Goal: Transaction & Acquisition: Purchase product/service

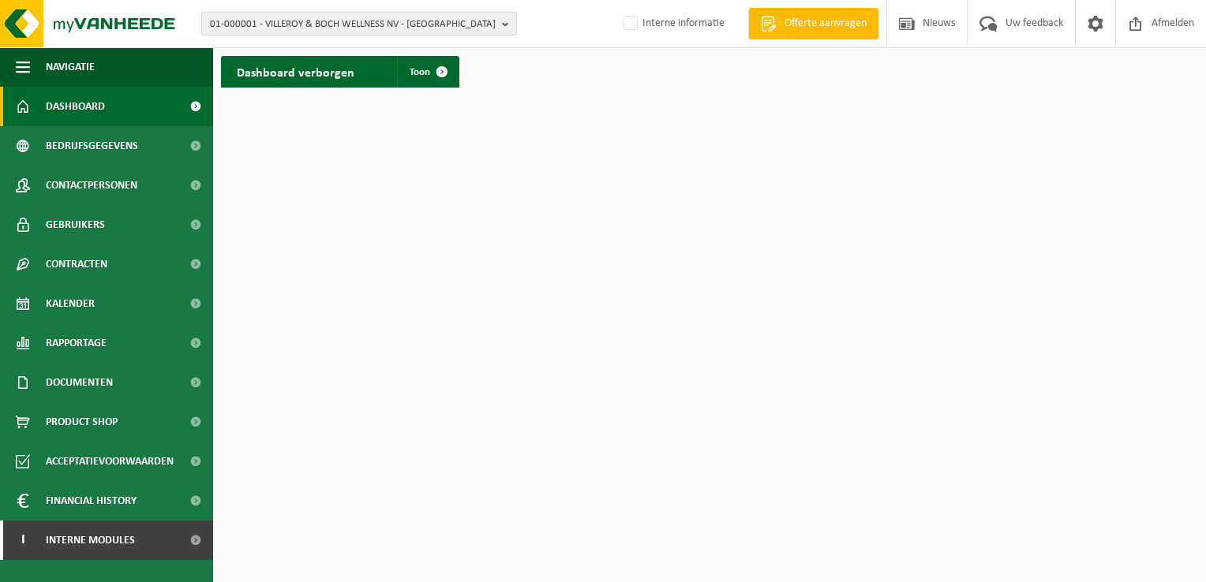
click at [507, 24] on b "button" at bounding box center [509, 24] width 14 height 22
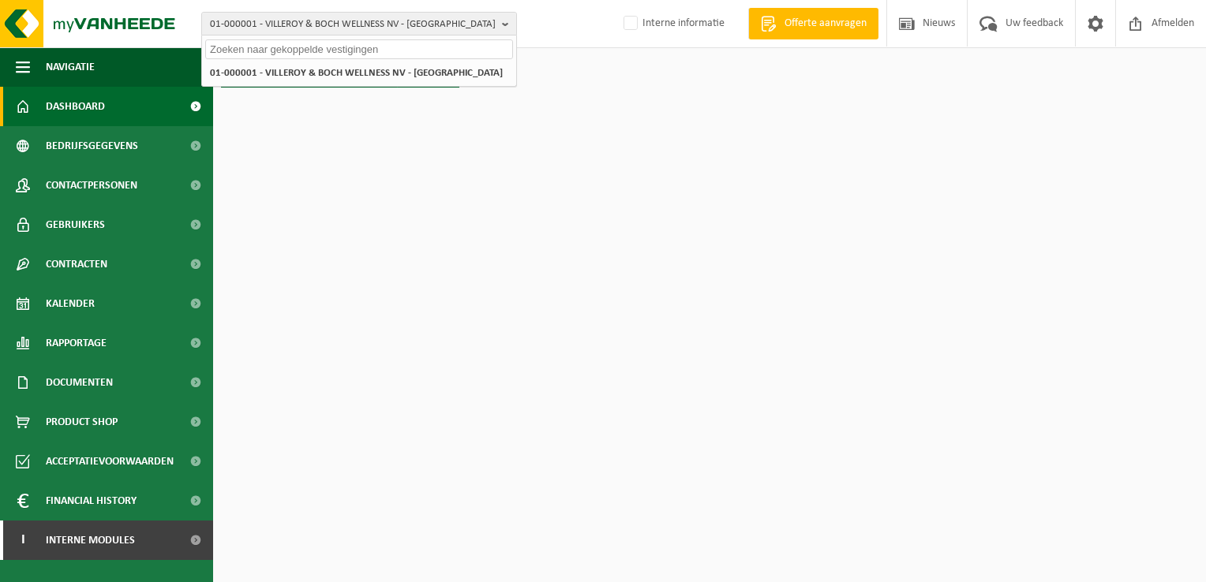
click at [472, 48] on input "text" at bounding box center [359, 49] width 308 height 20
paste input "10-784258"
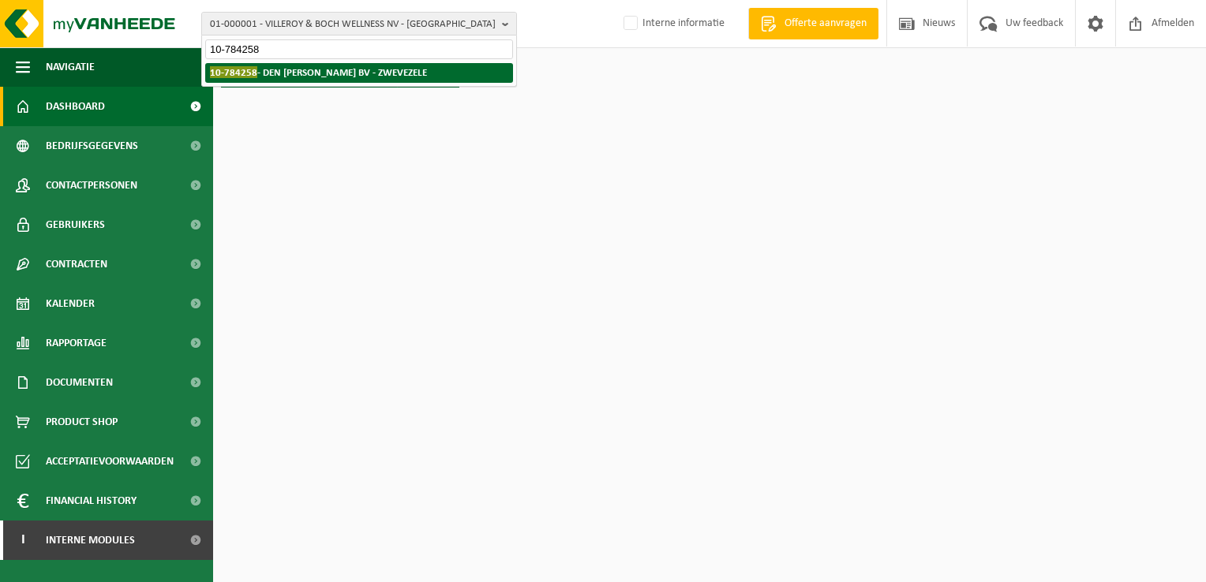
type input "10-784258"
click at [390, 71] on strong "10-784258 - DEN BAES JURGEN BV - ZWEVEZELE" at bounding box center [318, 72] width 217 height 12
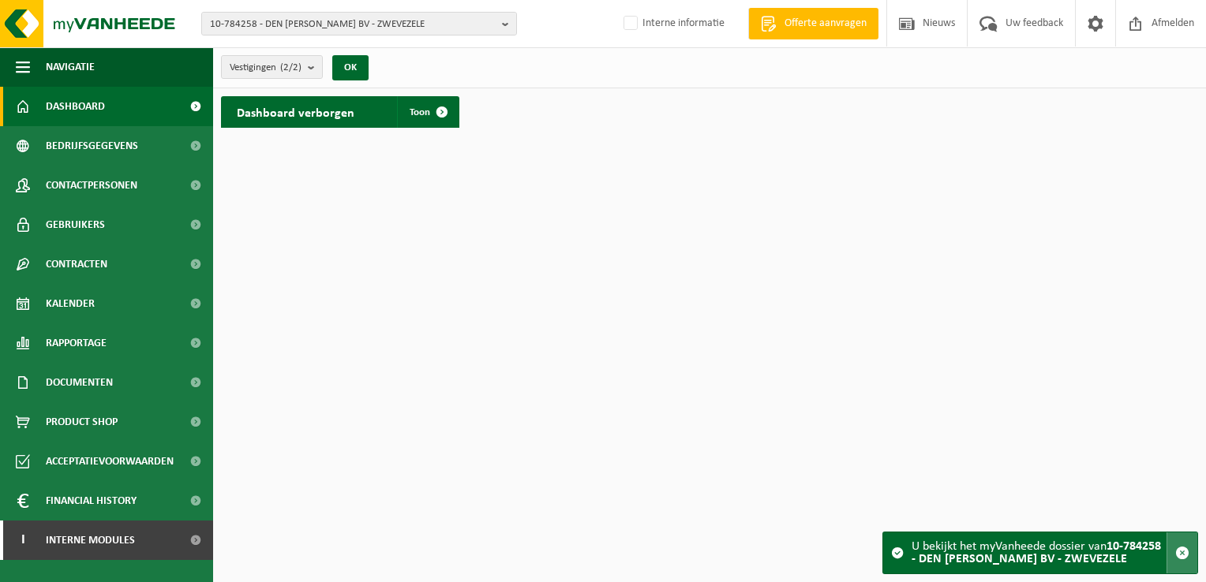
click at [1178, 550] on span "button" at bounding box center [1182, 553] width 14 height 14
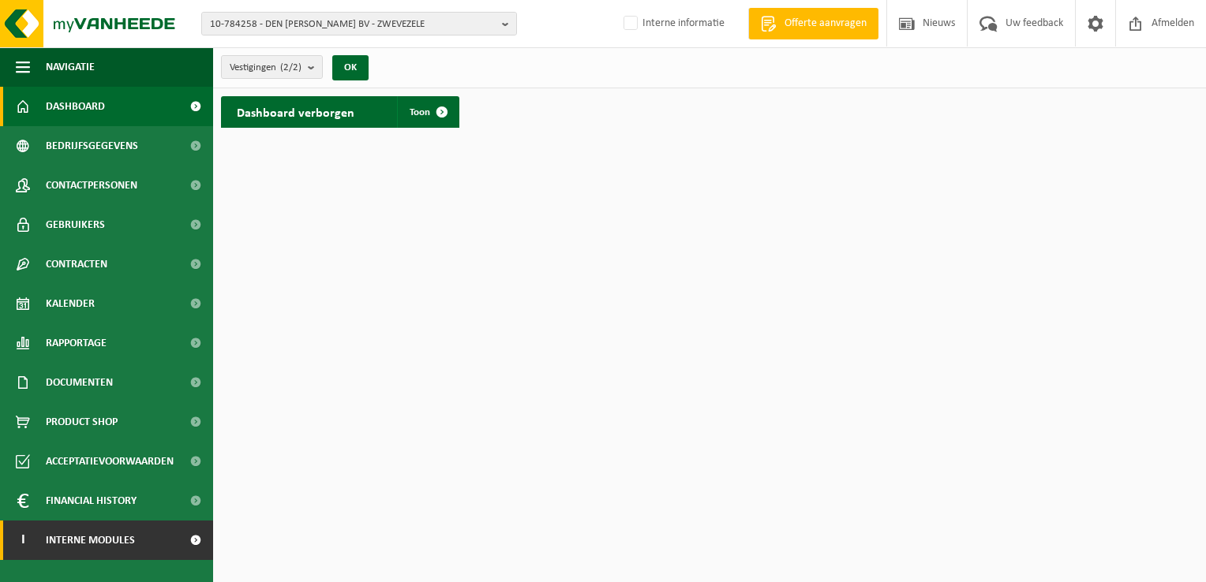
click at [115, 538] on span "Interne modules" at bounding box center [90, 540] width 89 height 39
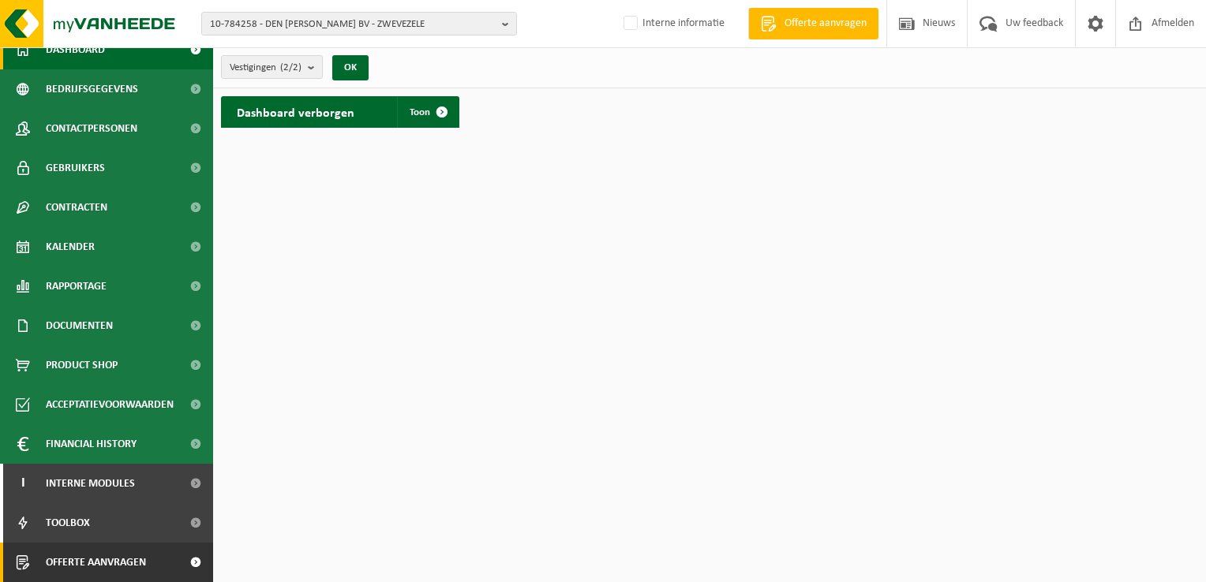
click at [121, 564] on span "Offerte aanvragen" at bounding box center [96, 562] width 100 height 39
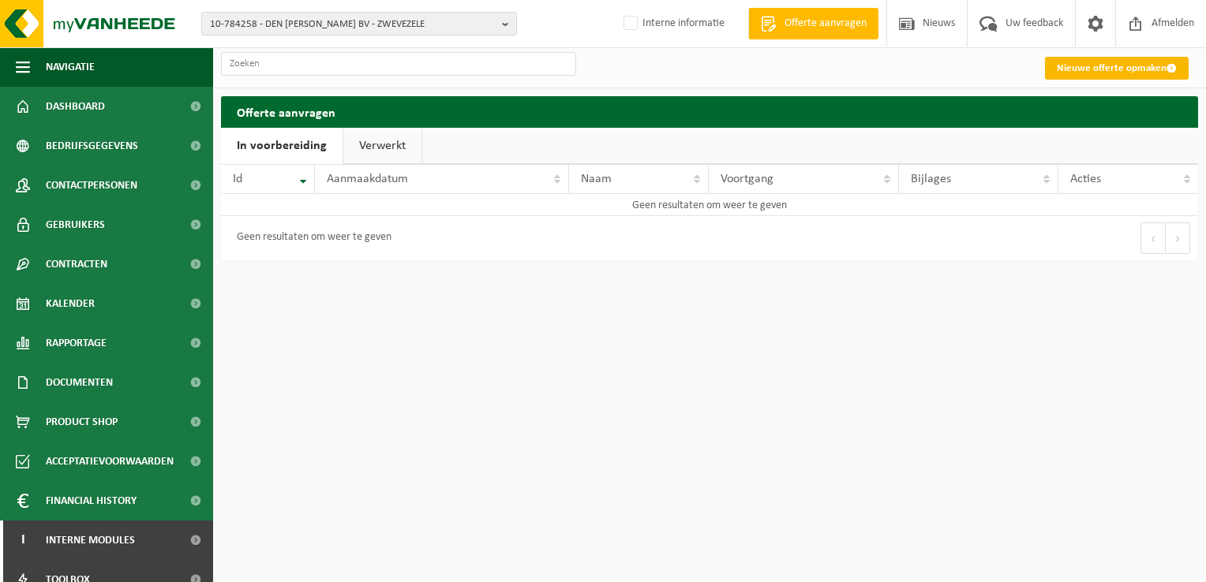
click at [1101, 58] on link "Nieuwe offerte opmaken" at bounding box center [1117, 68] width 144 height 23
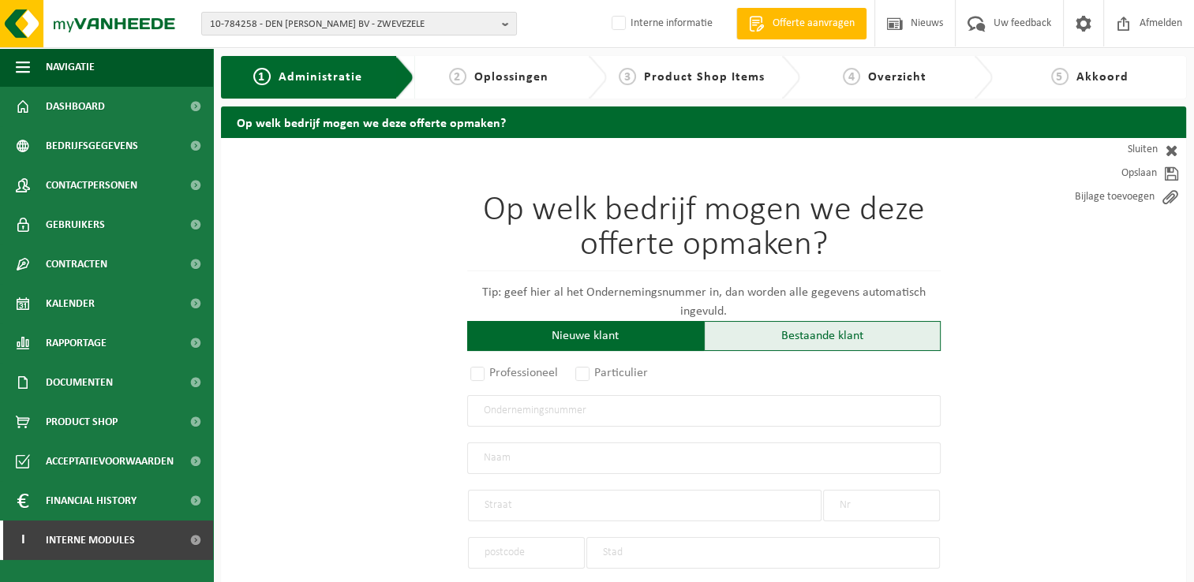
click at [867, 335] on div "Bestaande klant" at bounding box center [822, 336] width 237 height 30
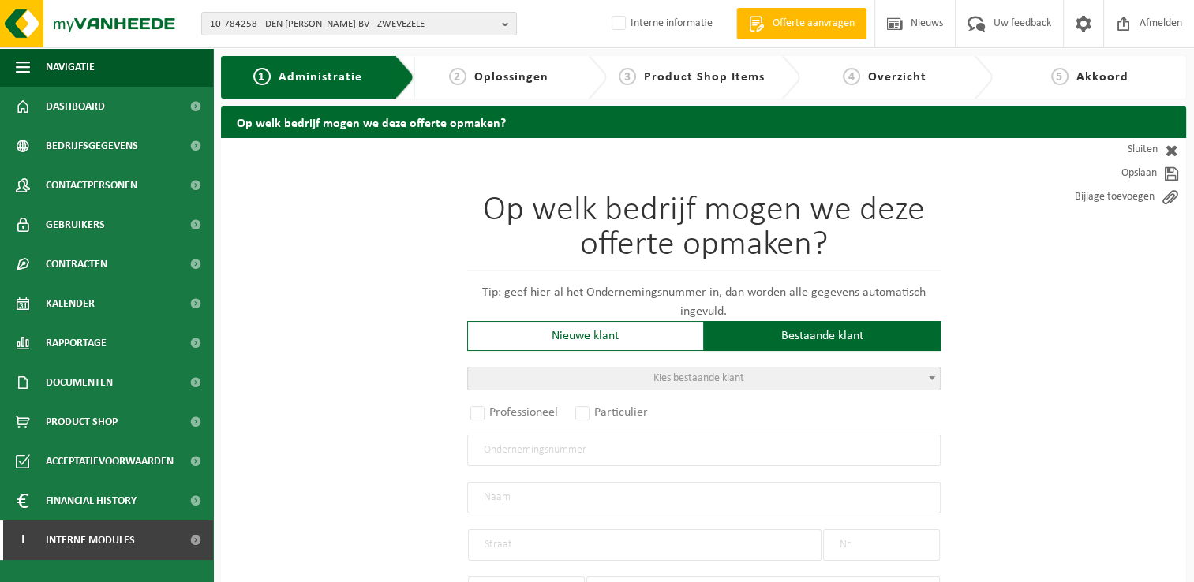
click at [931, 377] on b at bounding box center [932, 378] width 6 height 4
click at [833, 406] on input "search" at bounding box center [703, 403] width 466 height 20
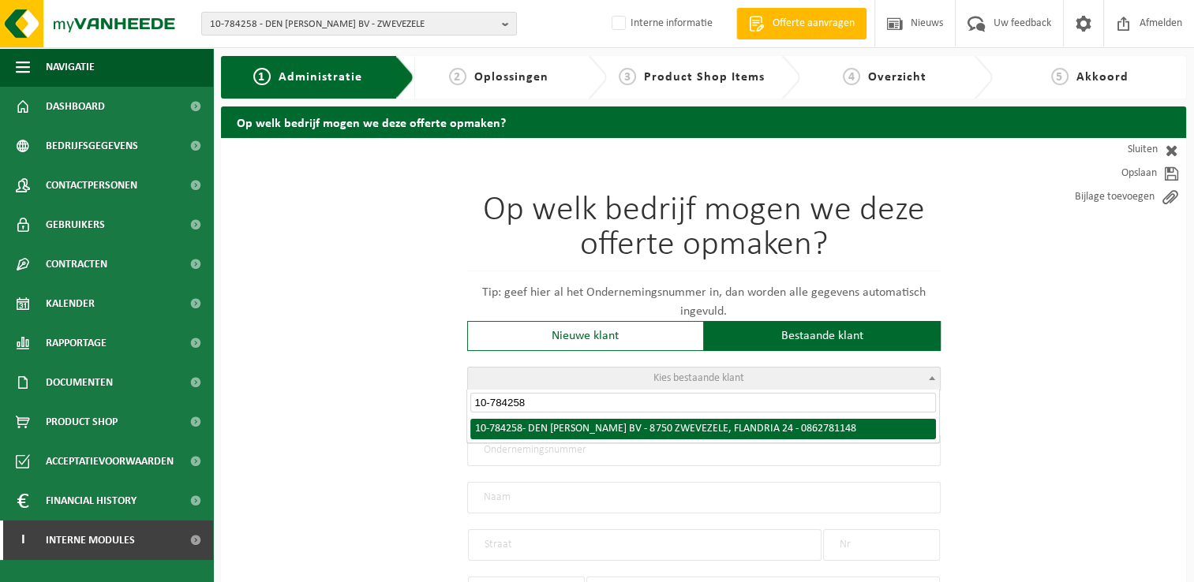
type input "10-784258"
select select "27784"
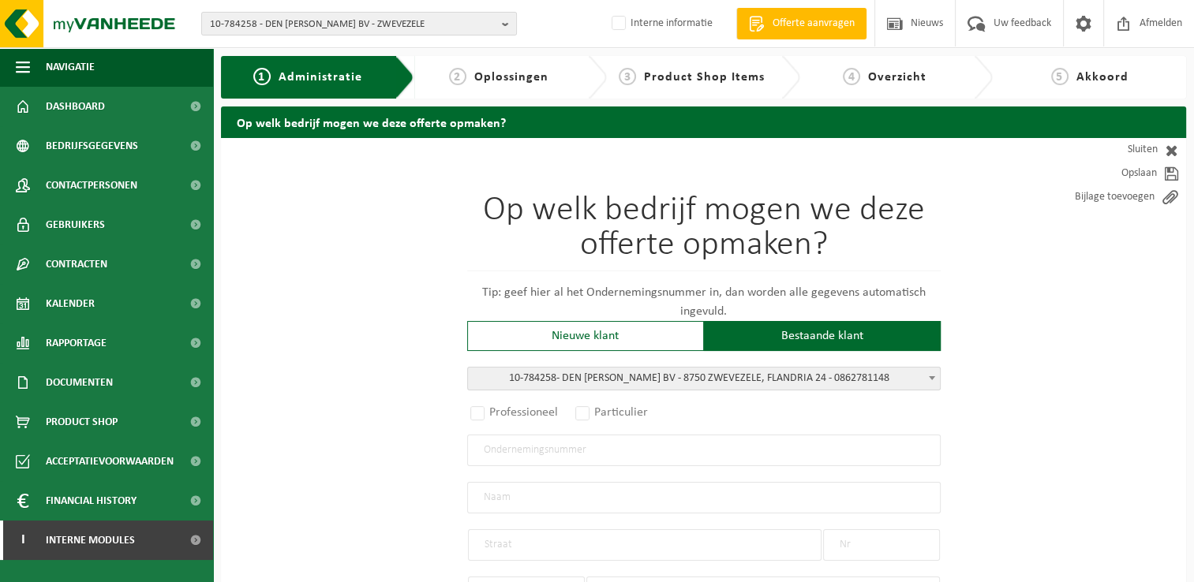
radio input "true"
type input "0862.781.148"
type input "DEN BAES JURGEN BV"
type input "FLANDRIA"
type input "24"
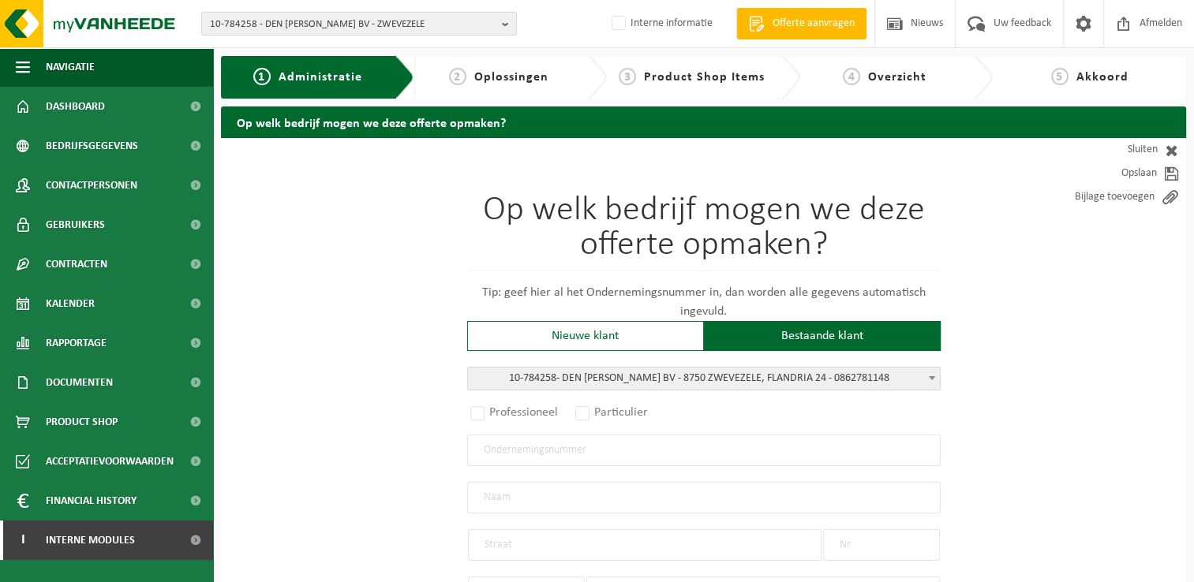
type input "8750"
type input "ZWEVEZELE"
select select "1322"
type input "DEN BAES JURGEN BV"
type input "FLANDRIA"
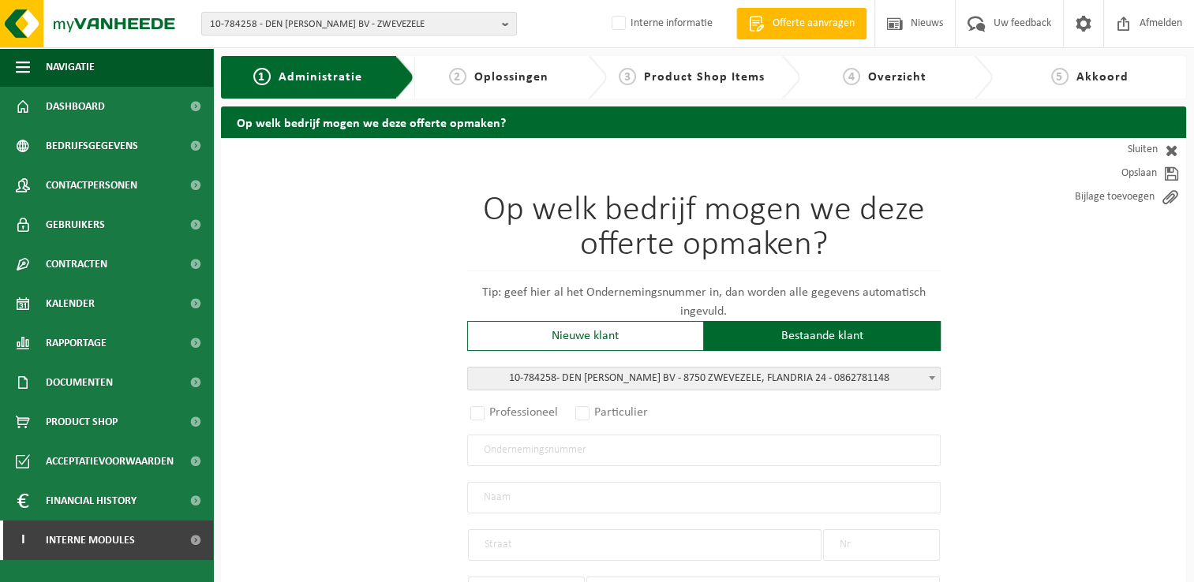
type input "24"
type input "8750"
type input "ZWEVEZELE"
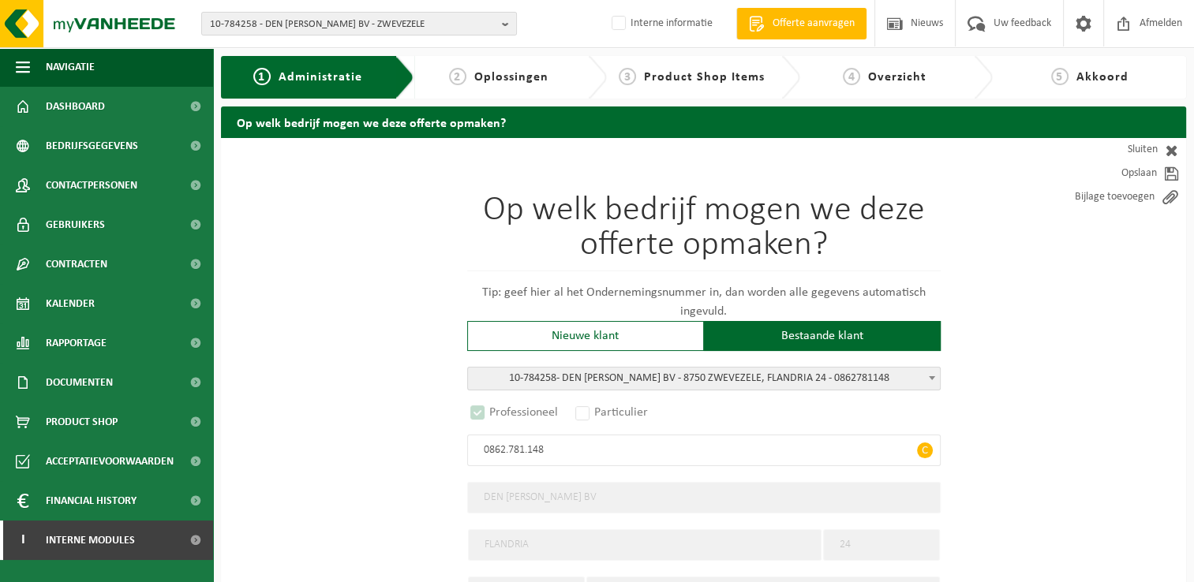
select select "D"
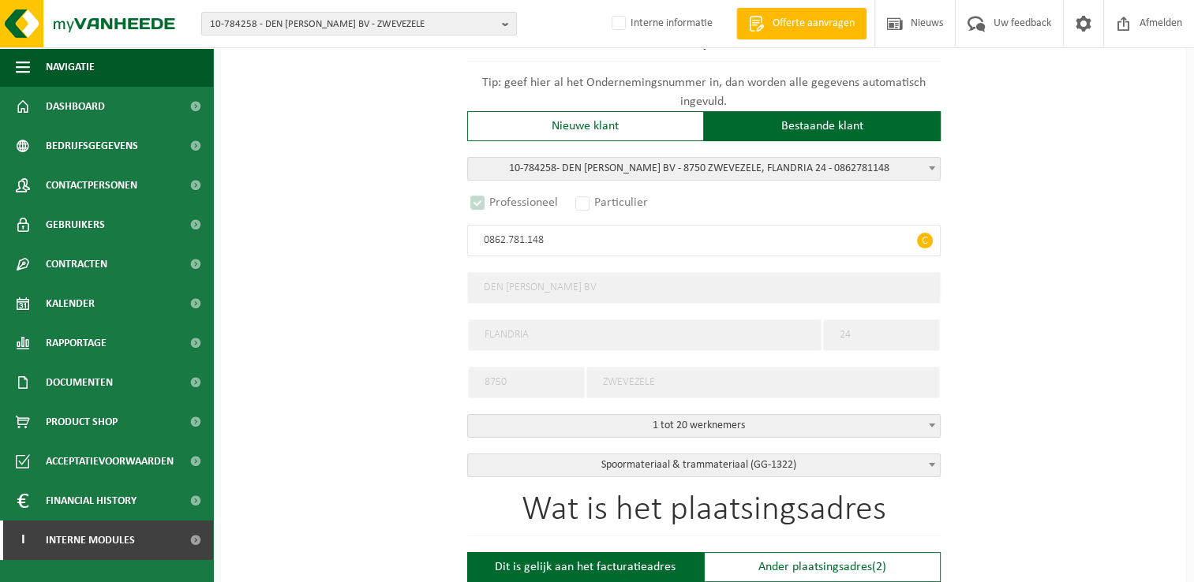
scroll to position [237, 0]
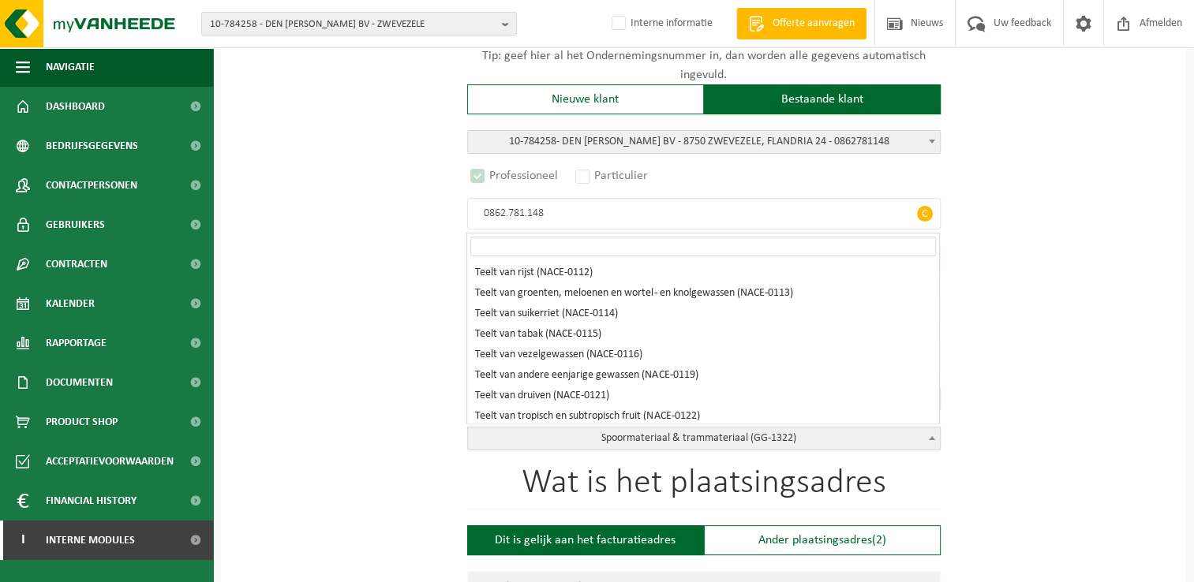
click at [935, 438] on span at bounding box center [932, 438] width 16 height 21
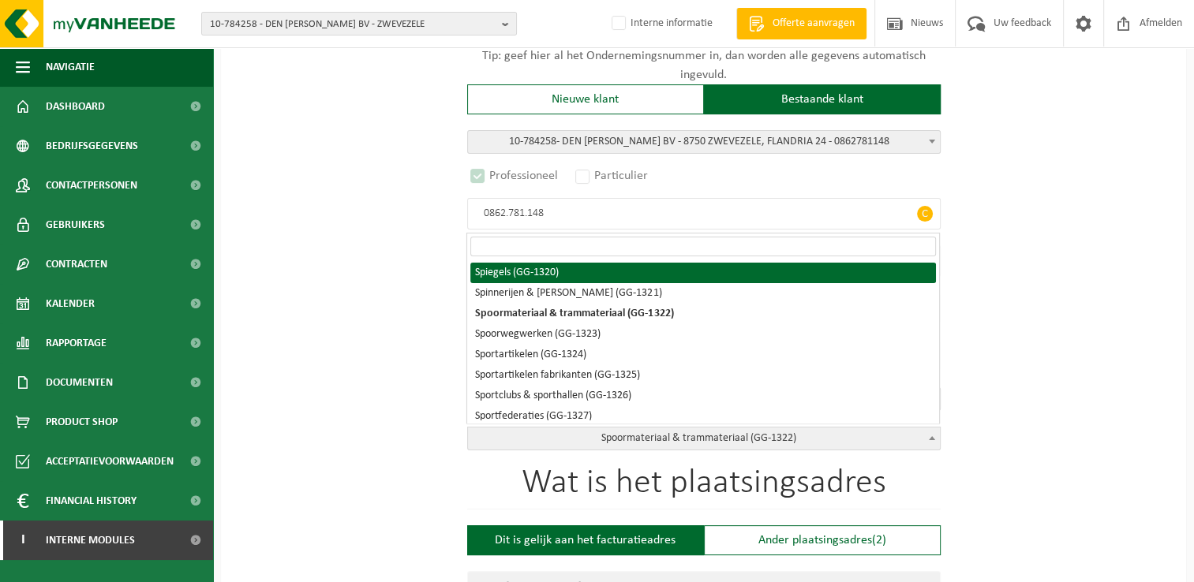
click at [820, 247] on input "search" at bounding box center [703, 247] width 466 height 20
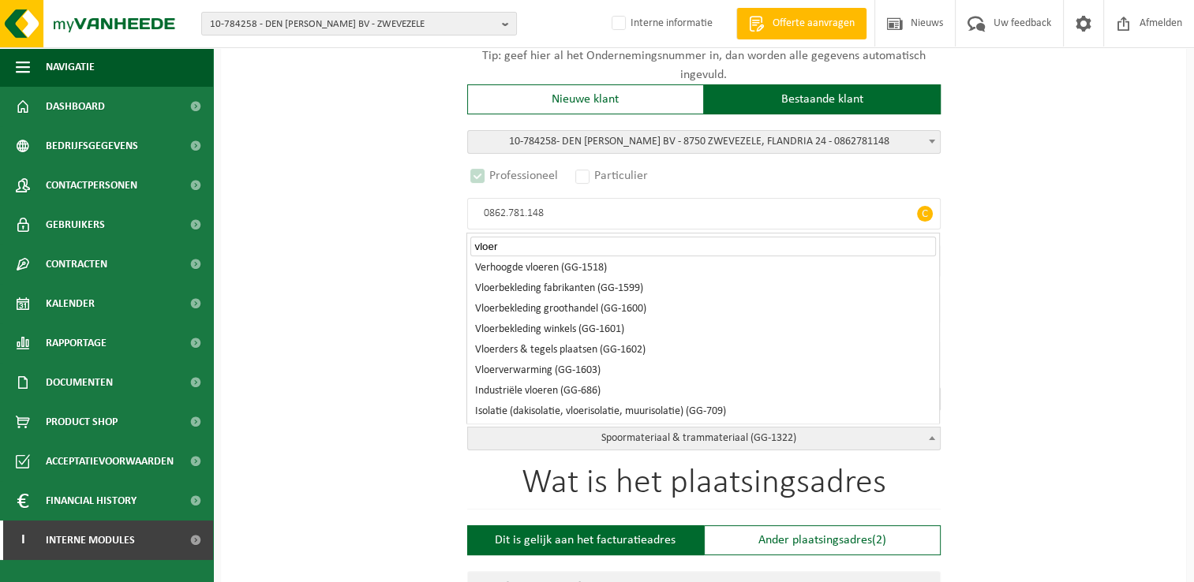
scroll to position [212, 0]
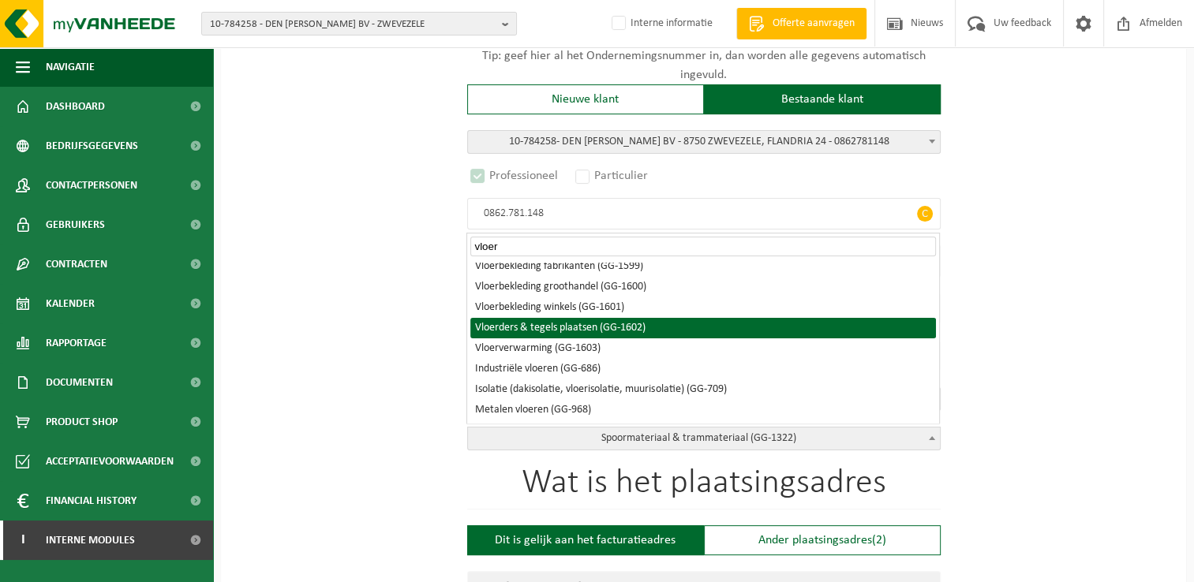
type input "vloer"
select select "1602"
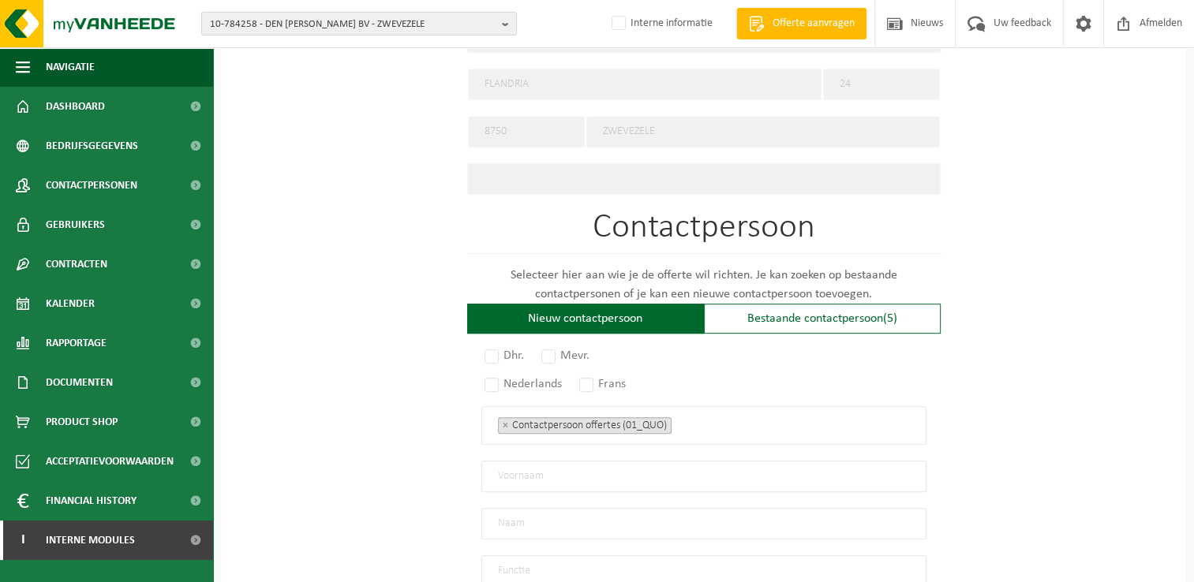
scroll to position [868, 0]
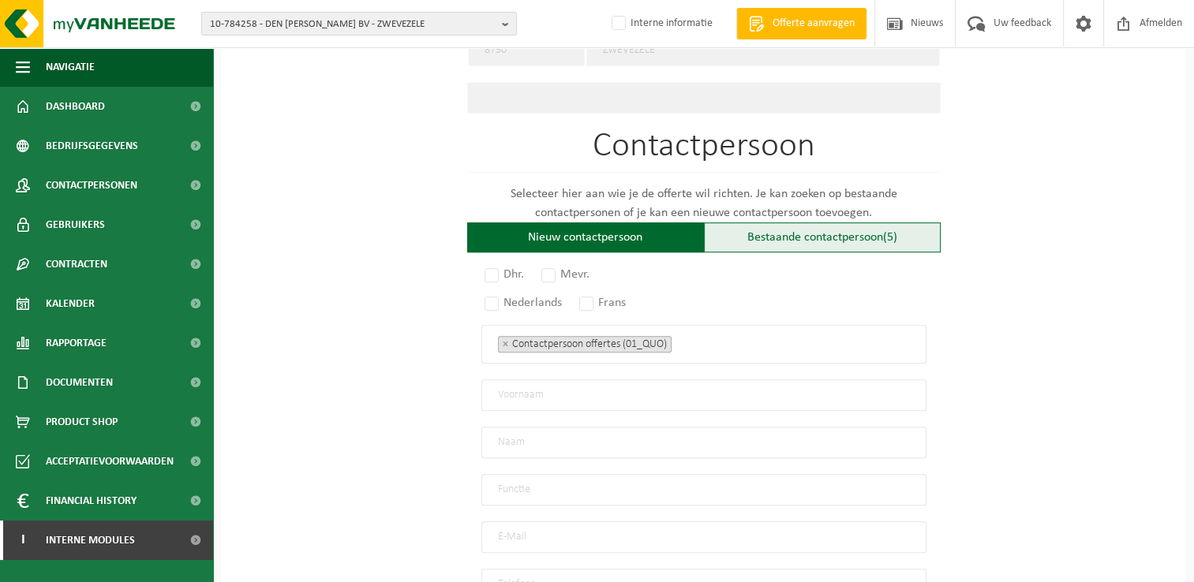
click at [818, 231] on div "Bestaande contactpersoon (5)" at bounding box center [822, 238] width 237 height 30
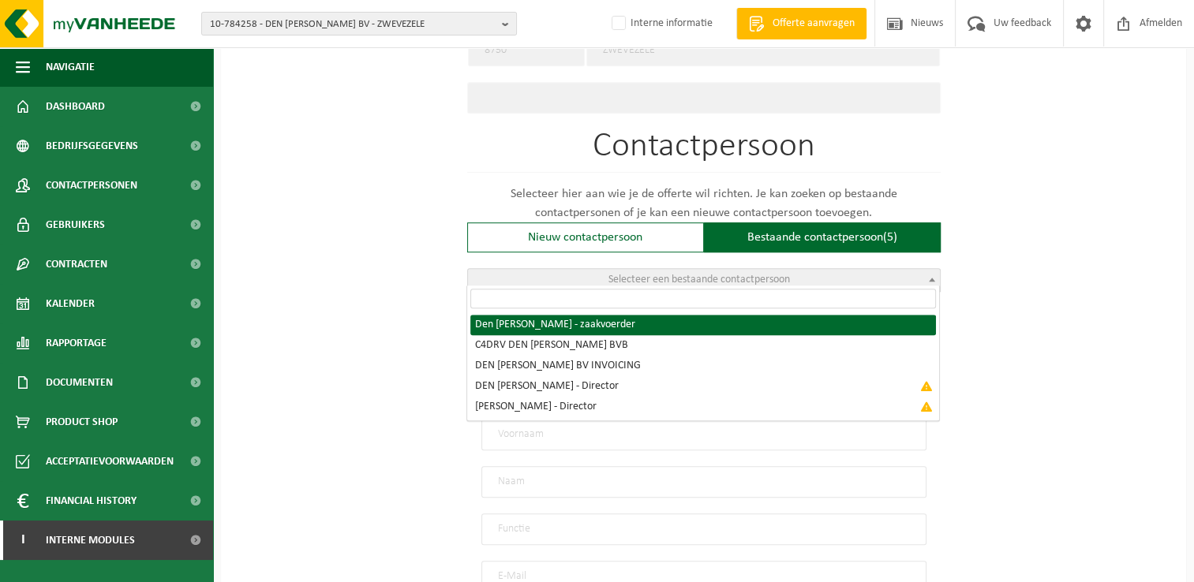
click at [931, 270] on span at bounding box center [932, 279] width 16 height 21
radio input "true"
select select "{"code":"00-100261","firstname":"Jurgen","surname":"Den Baes","gender":"Male","…"
type input "Jurgen"
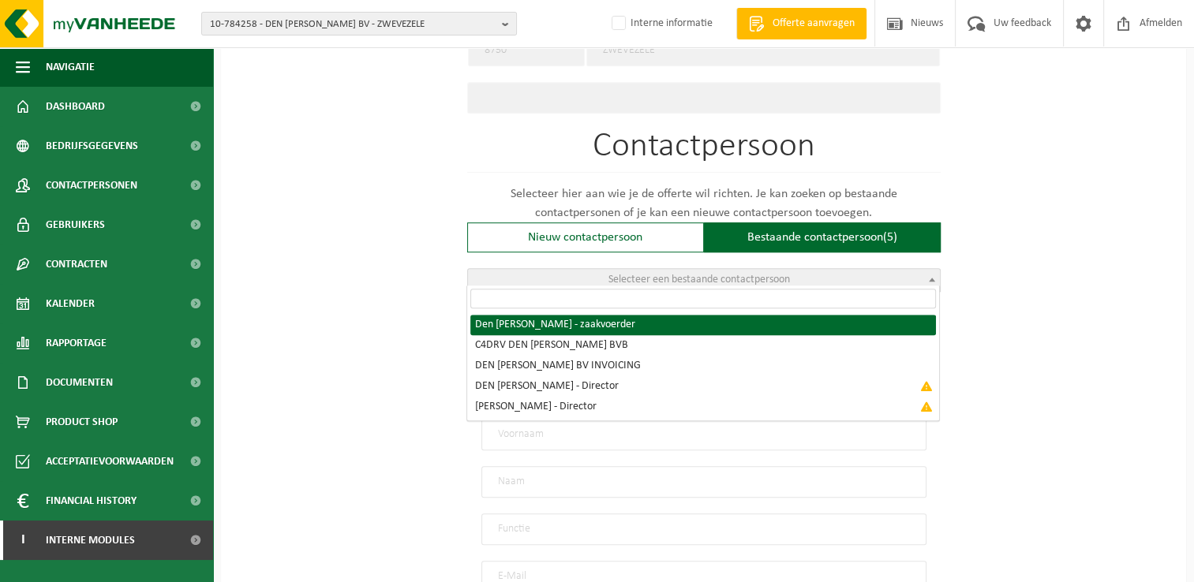
type input "Den Baes"
type input "zaakvoerder"
type input "info@denbaesjurgen.be"
type input "051 58 10 59"
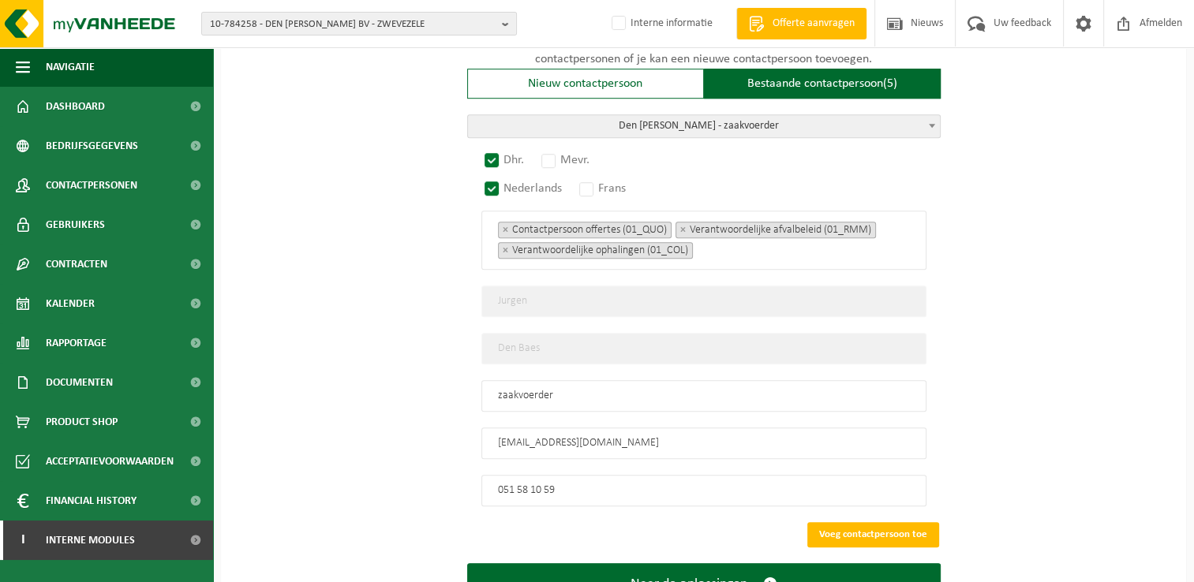
scroll to position [1026, 0]
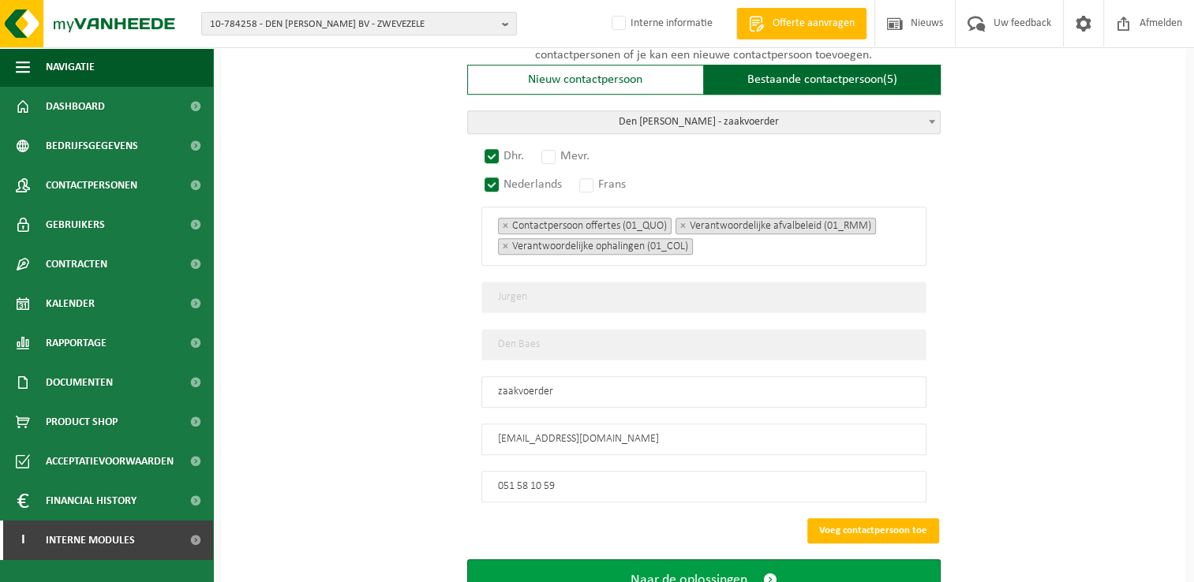
drag, startPoint x: 887, startPoint y: 516, endPoint x: 916, endPoint y: 507, distance: 30.7
click at [887, 519] on button "Voeg contactpersoon toe" at bounding box center [873, 531] width 132 height 25
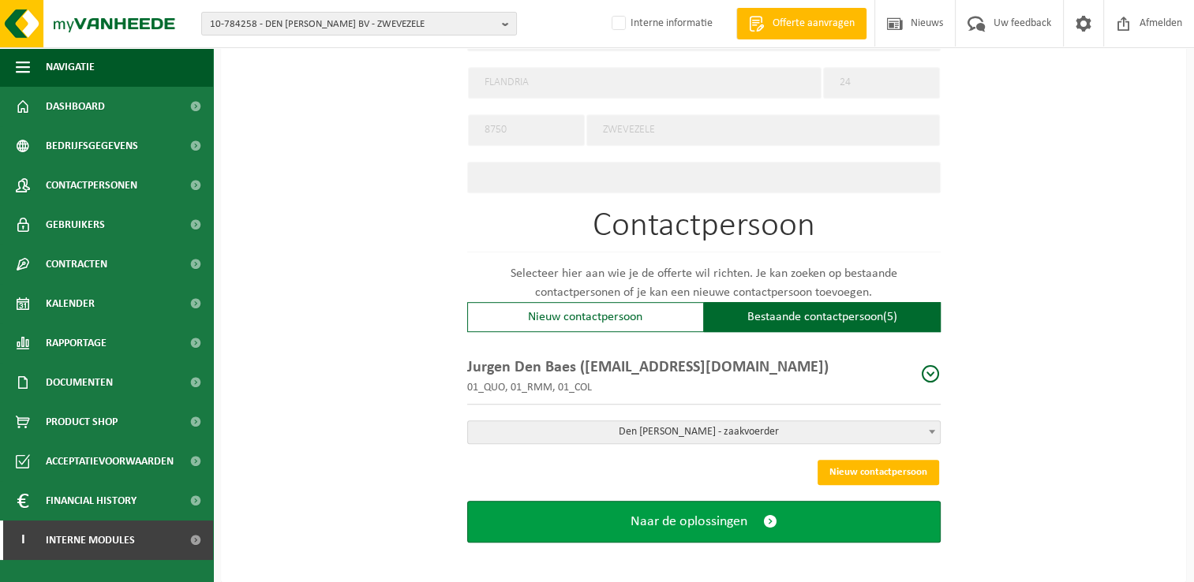
click at [754, 511] on button "Naar de oplossingen" at bounding box center [704, 522] width 474 height 42
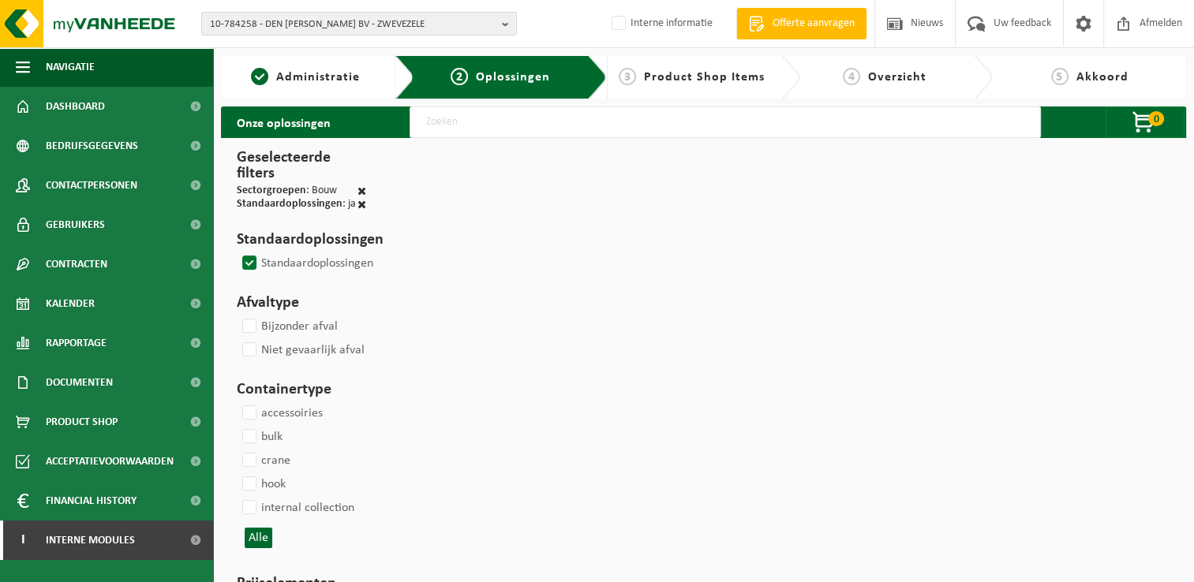
click at [250, 259] on label "Standaardoplossingen" at bounding box center [306, 264] width 134 height 24
click at [237, 252] on input "Standaardoplossingen" at bounding box center [236, 251] width 1 height 1
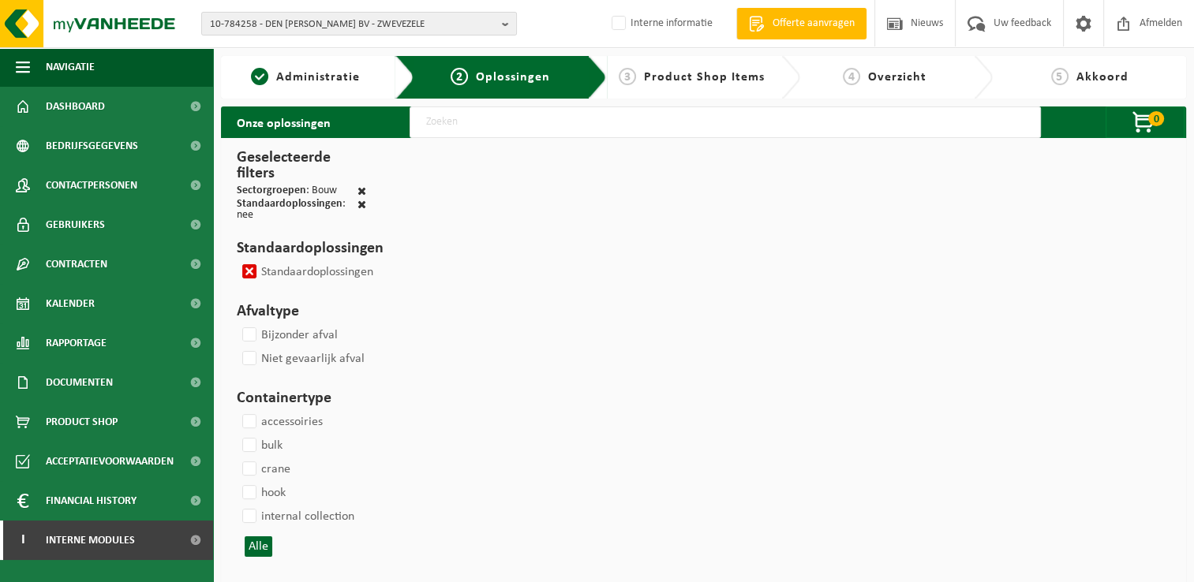
click at [248, 267] on label "Standaardoplossingen" at bounding box center [306, 272] width 134 height 24
click at [237, 260] on input "Standaardoplossingen" at bounding box center [236, 260] width 1 height 1
checkbox input "false"
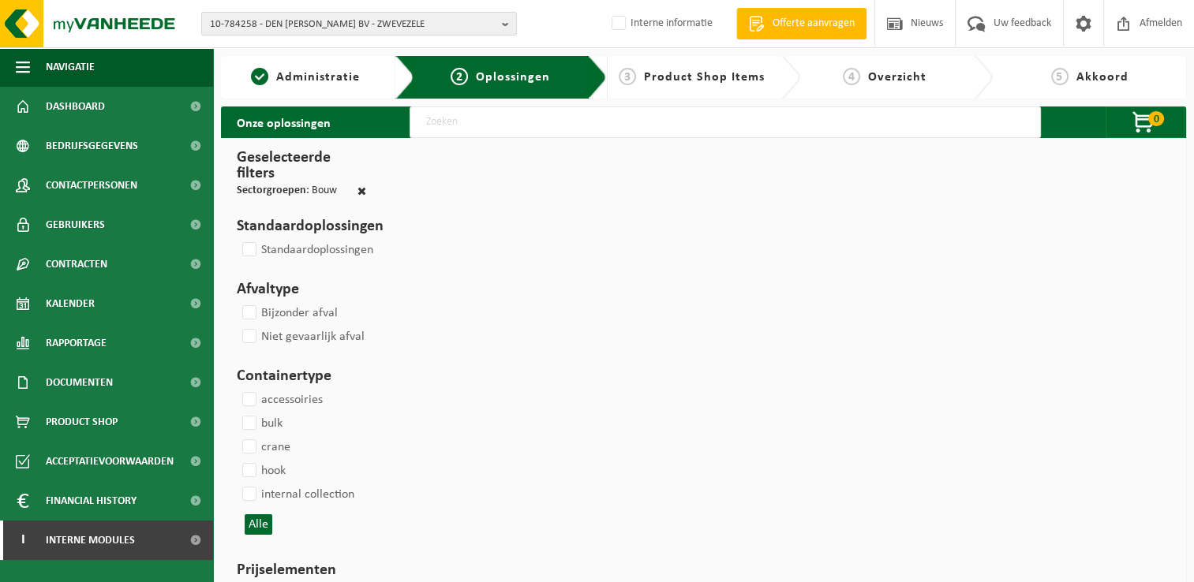
click at [549, 118] on input "text" at bounding box center [725, 123] width 631 height 32
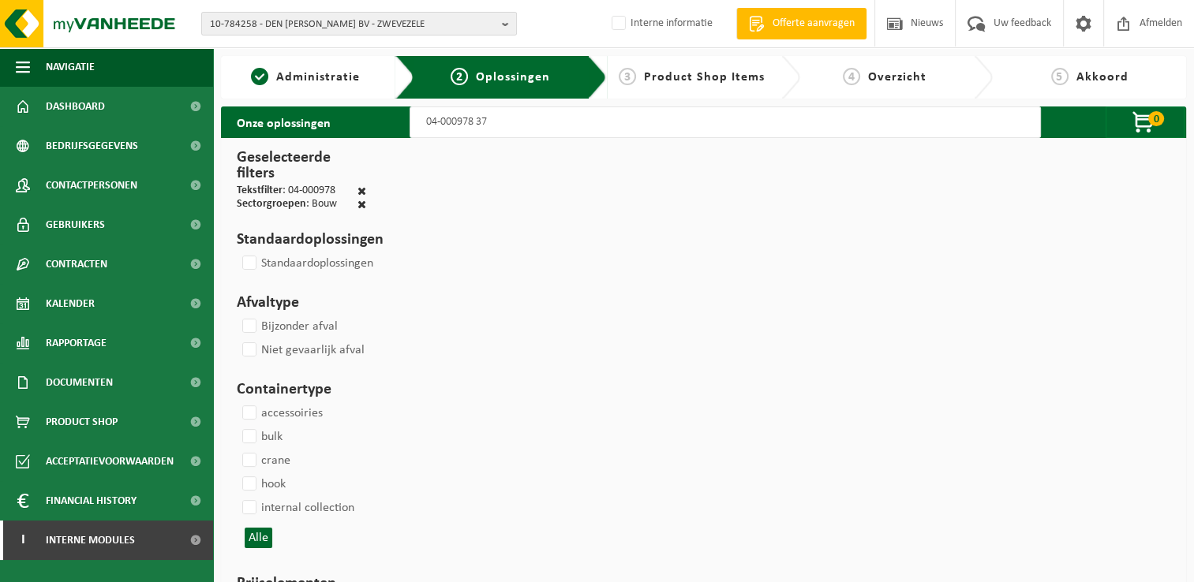
type input "04-000978 370"
select select
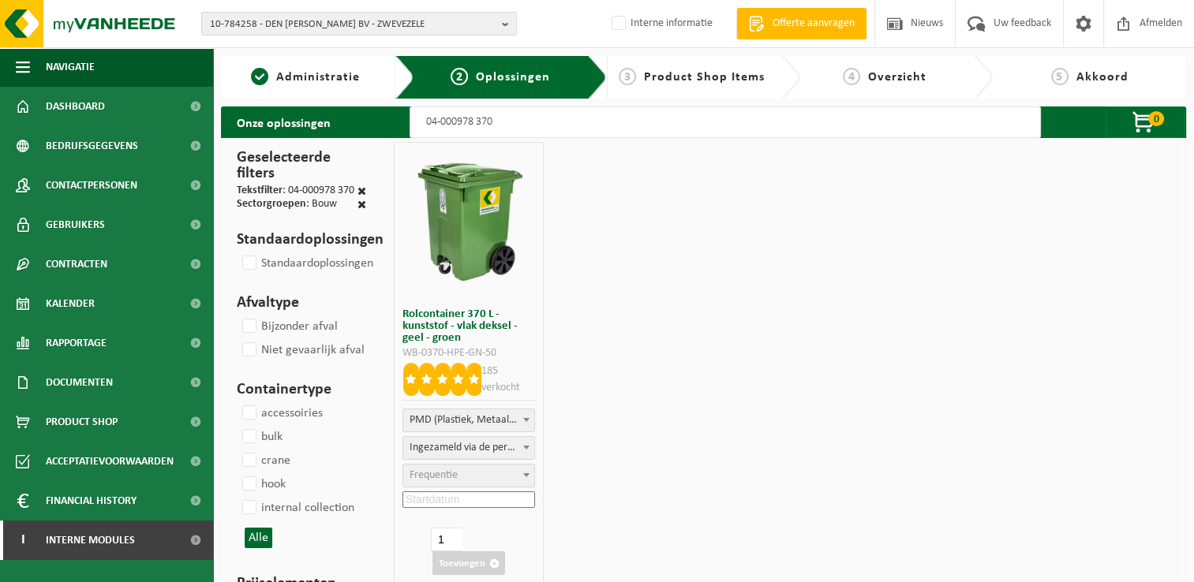
type input "04-000978 370"
click at [459, 474] on span "Frequentie" at bounding box center [468, 476] width 131 height 22
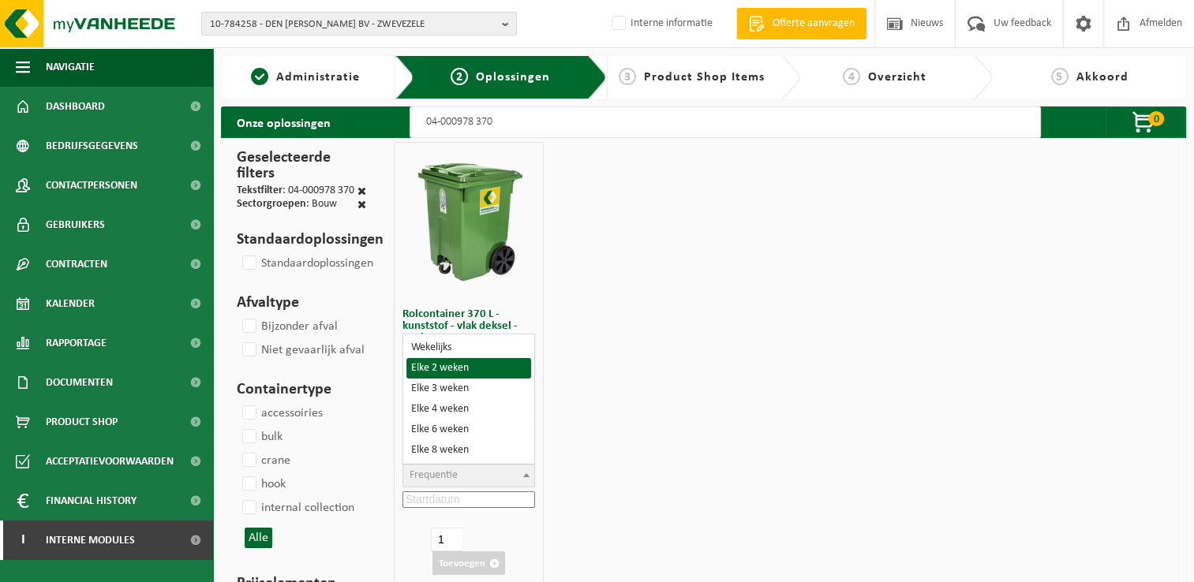
select select "11"
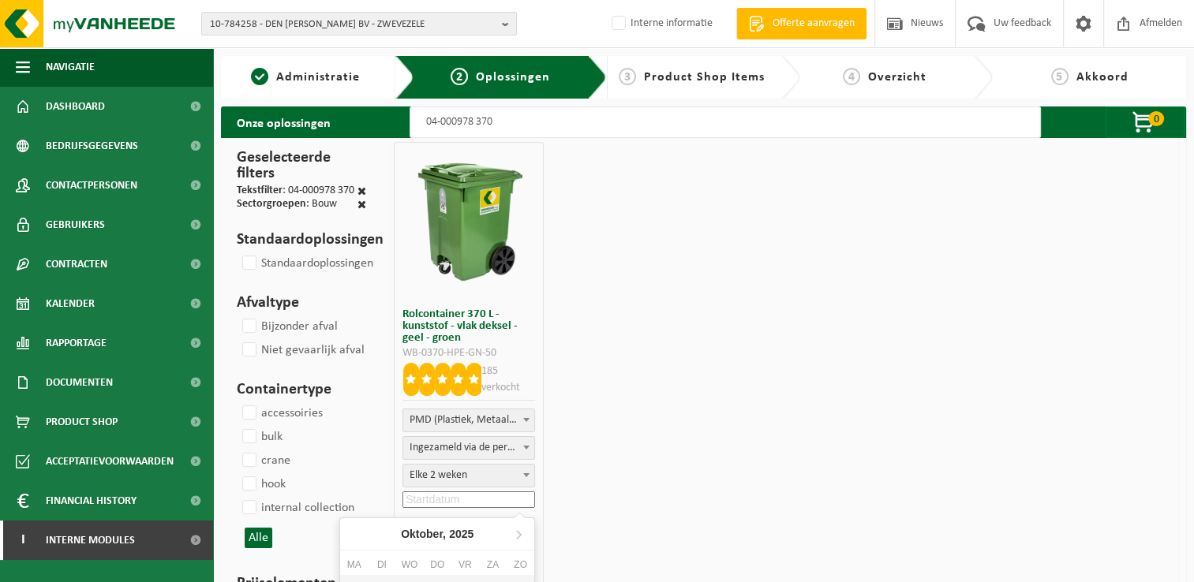
click at [437, 503] on input at bounding box center [469, 500] width 133 height 17
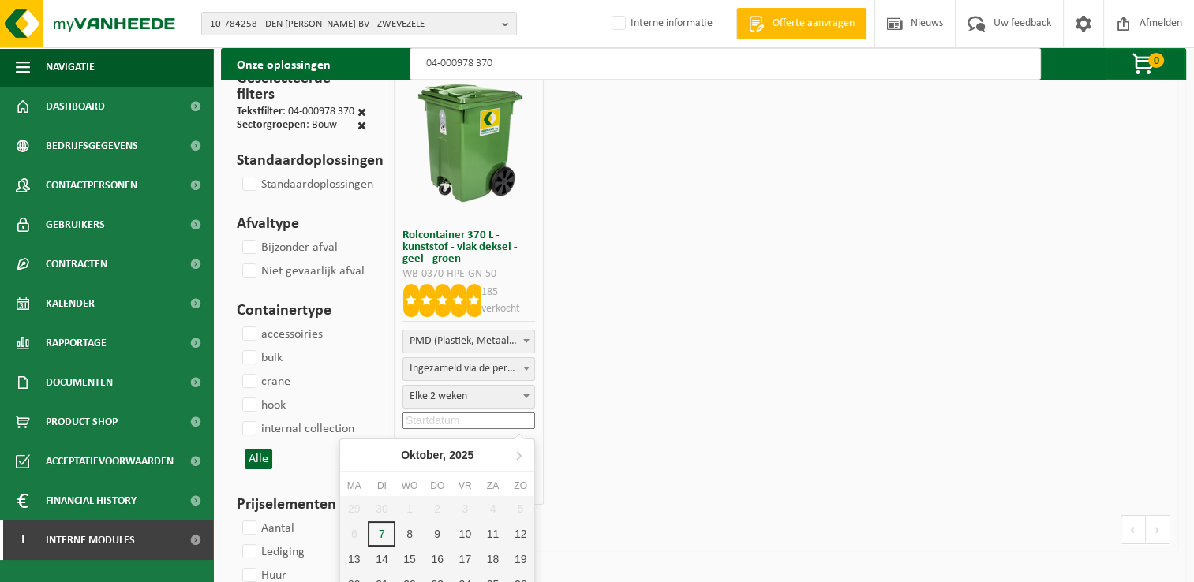
scroll to position [158, 0]
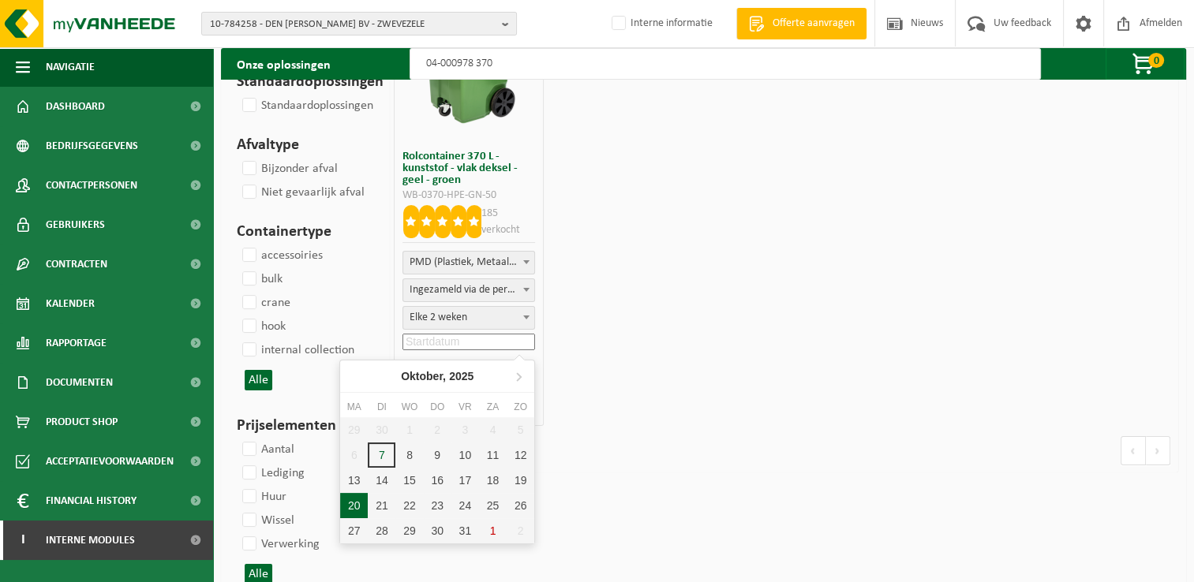
click at [346, 500] on div "20" at bounding box center [354, 505] width 28 height 25
type input "2025-10-20"
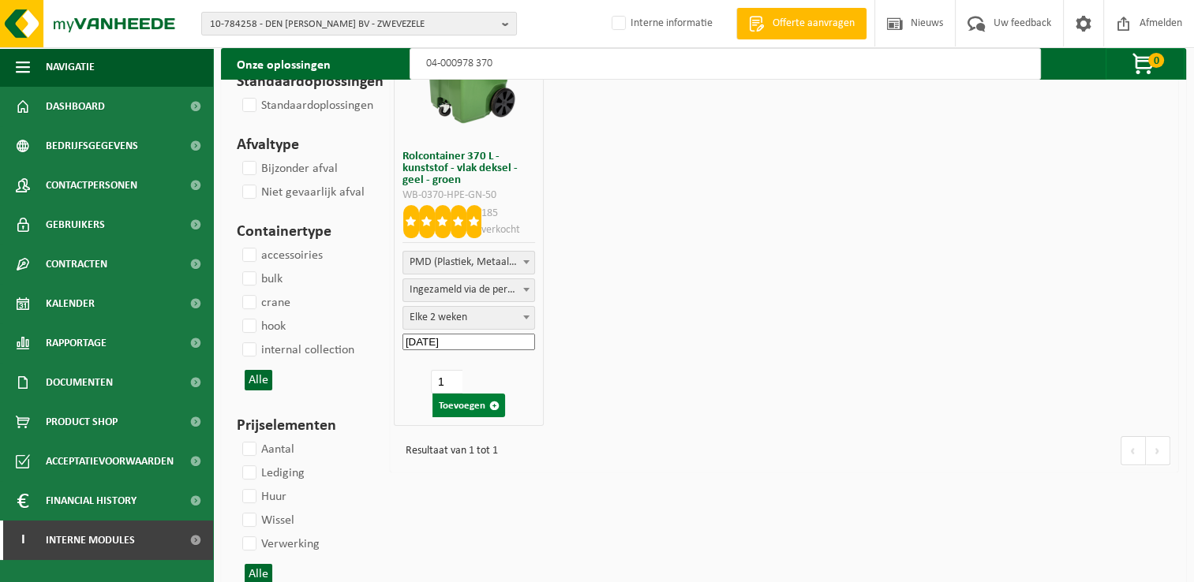
click at [463, 403] on button "Toevoegen" at bounding box center [469, 406] width 73 height 24
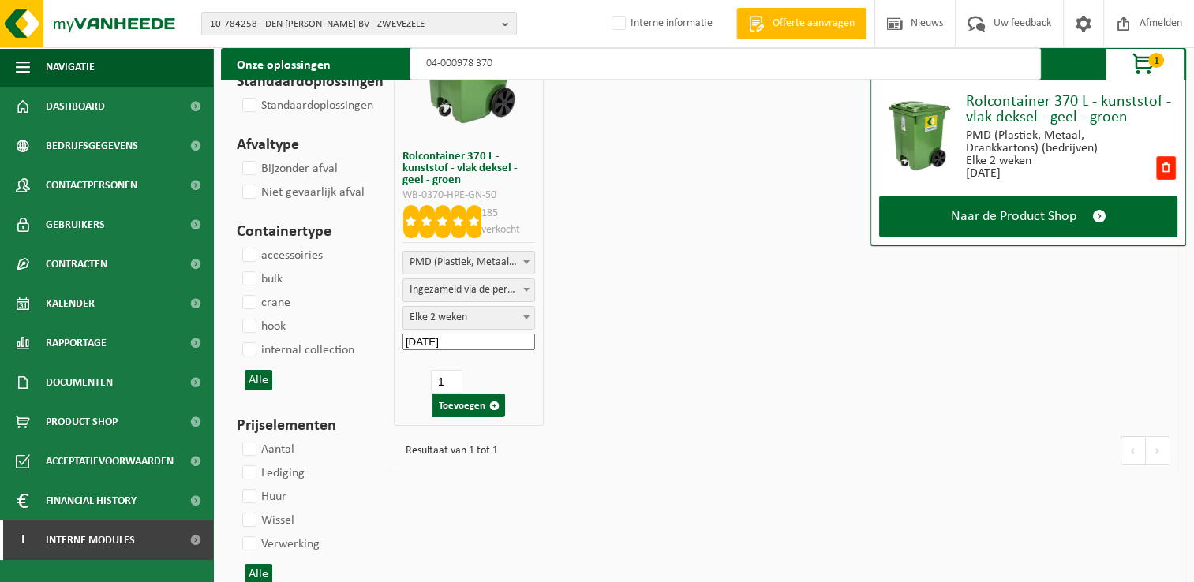
click at [556, 64] on input "04-000978 370" at bounding box center [725, 64] width 631 height 32
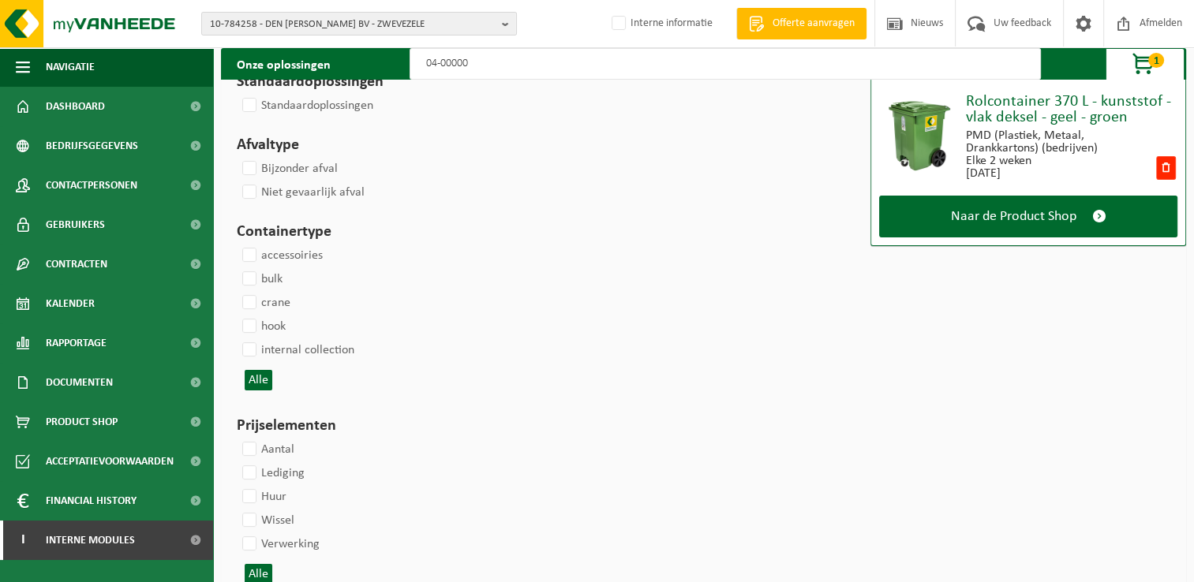
type input "04-000001"
select select
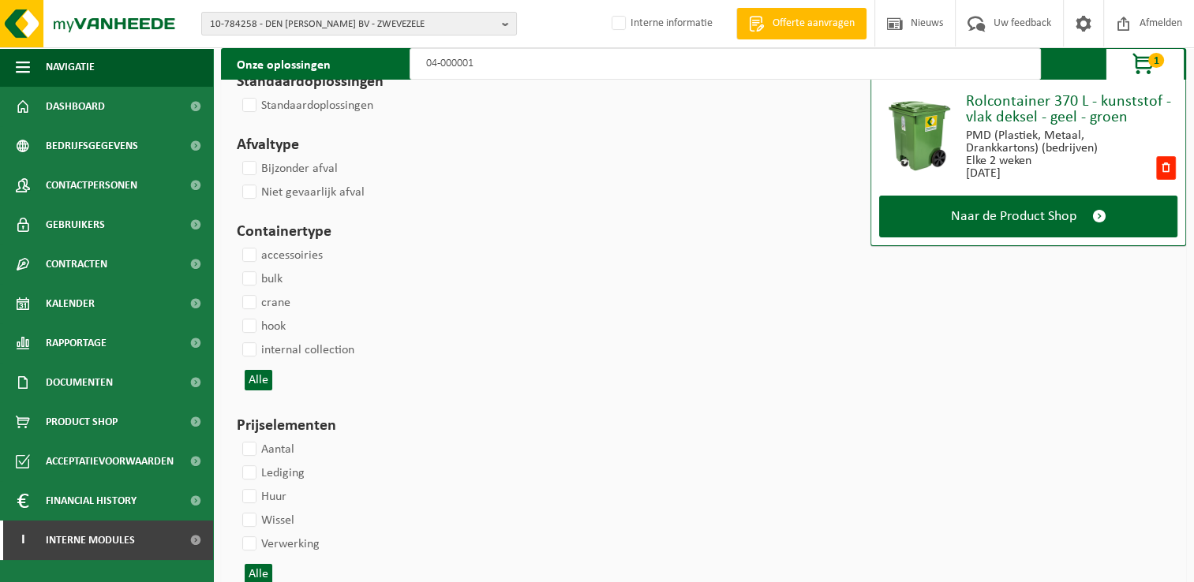
select select
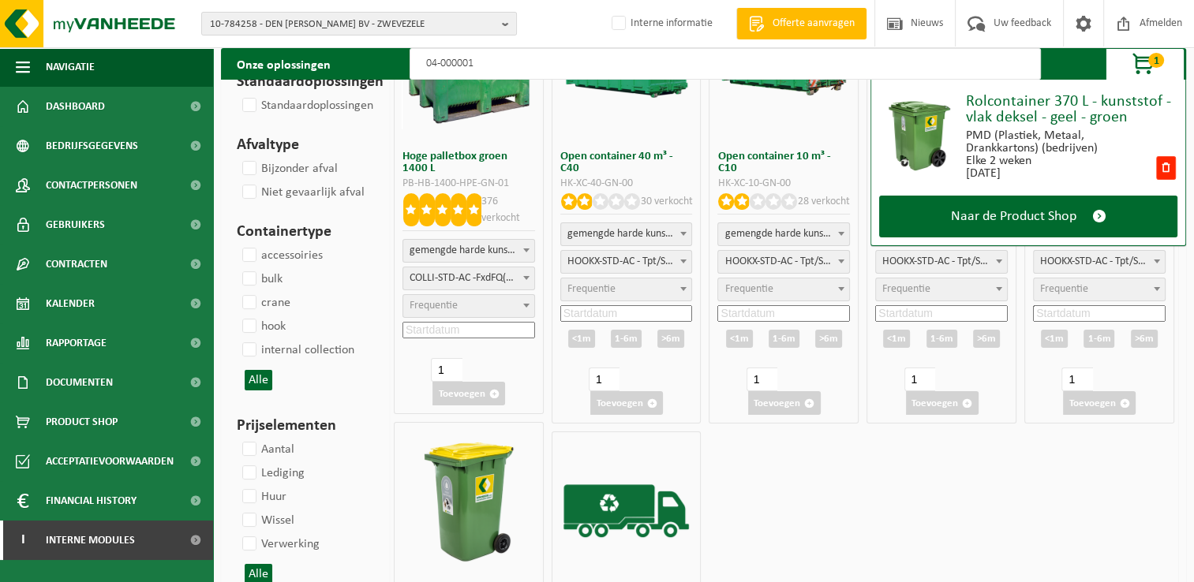
select select
select select "29"
select select
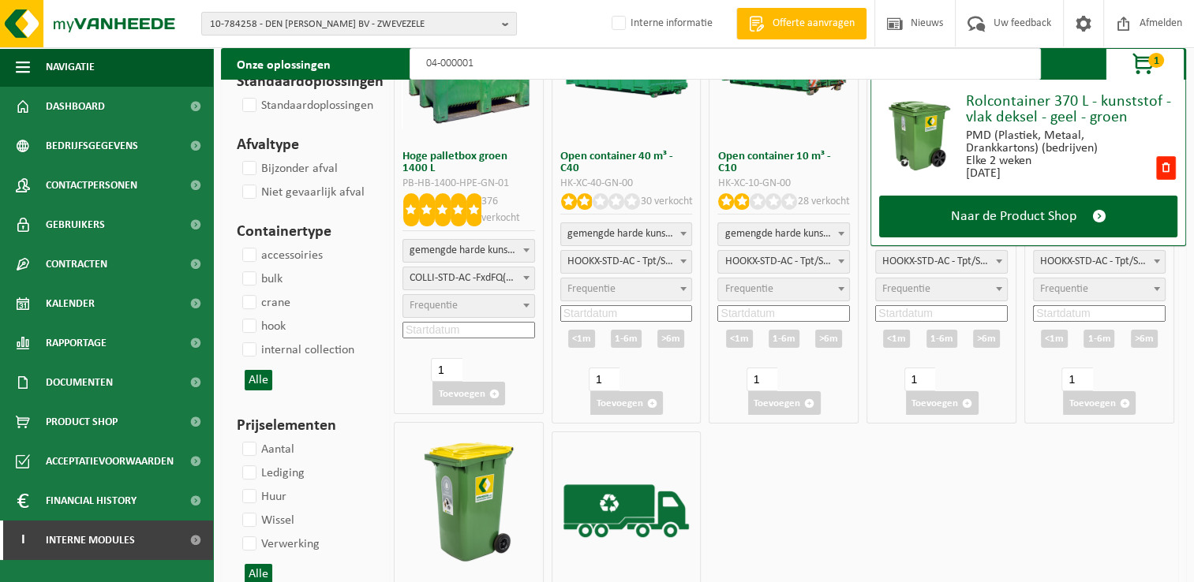
select select "47"
select select
select select "25"
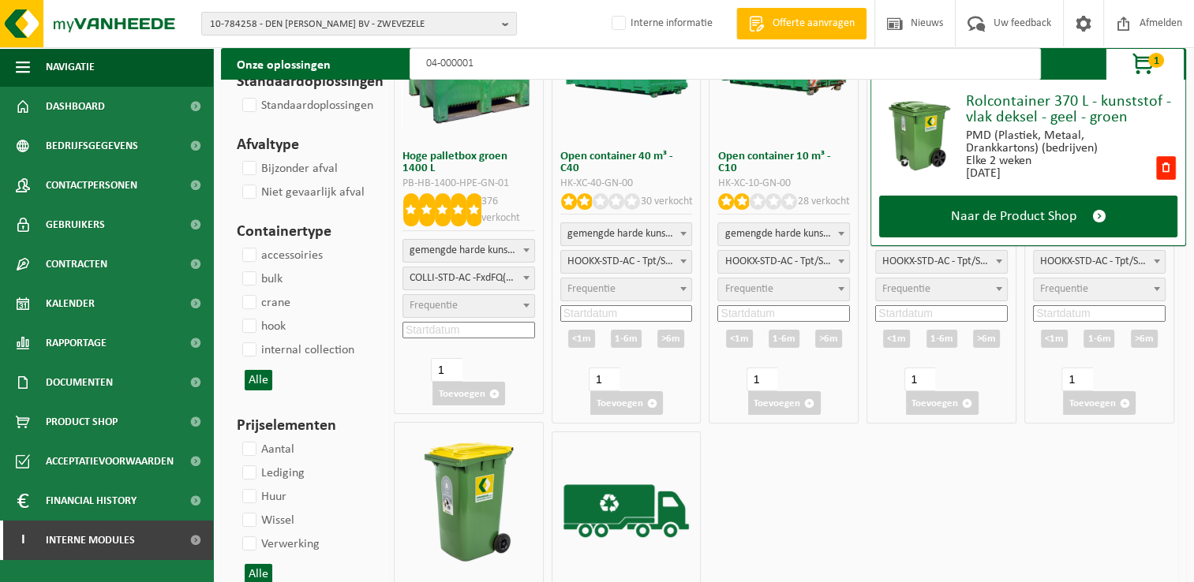
select select "25"
click at [556, 64] on input "04-000001" at bounding box center [725, 64] width 631 height 32
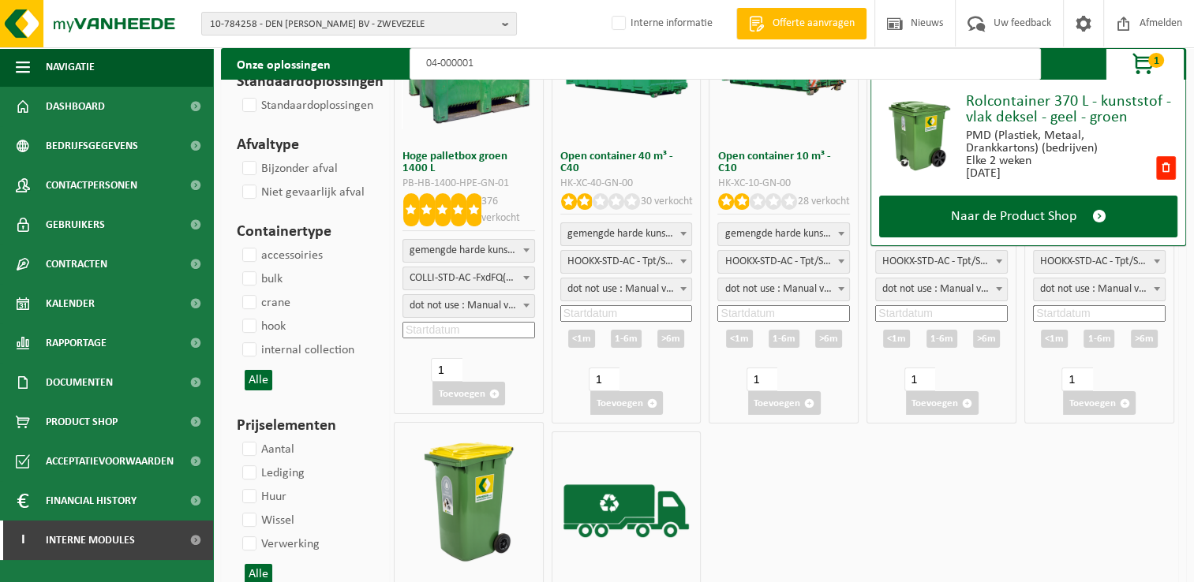
type input "04-000001 1400"
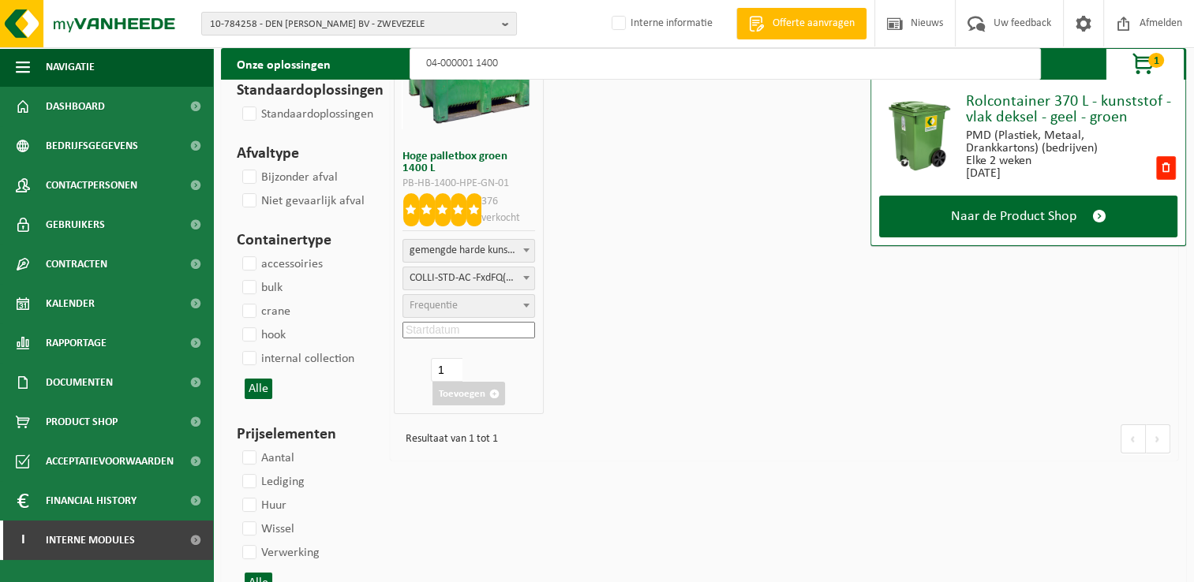
select select "25"
click at [455, 301] on span "dot not use : Manual voor MyVanheede" at bounding box center [468, 306] width 131 height 22
click at [469, 329] on input at bounding box center [469, 330] width 133 height 17
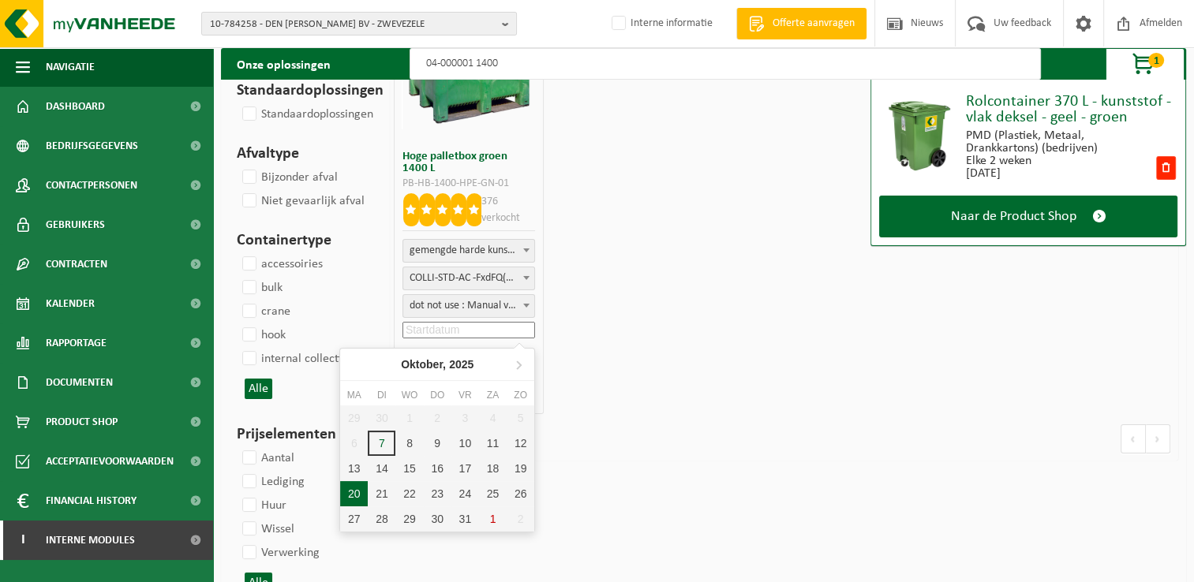
click at [354, 491] on div "20" at bounding box center [354, 493] width 28 height 25
type input "2025-10-20"
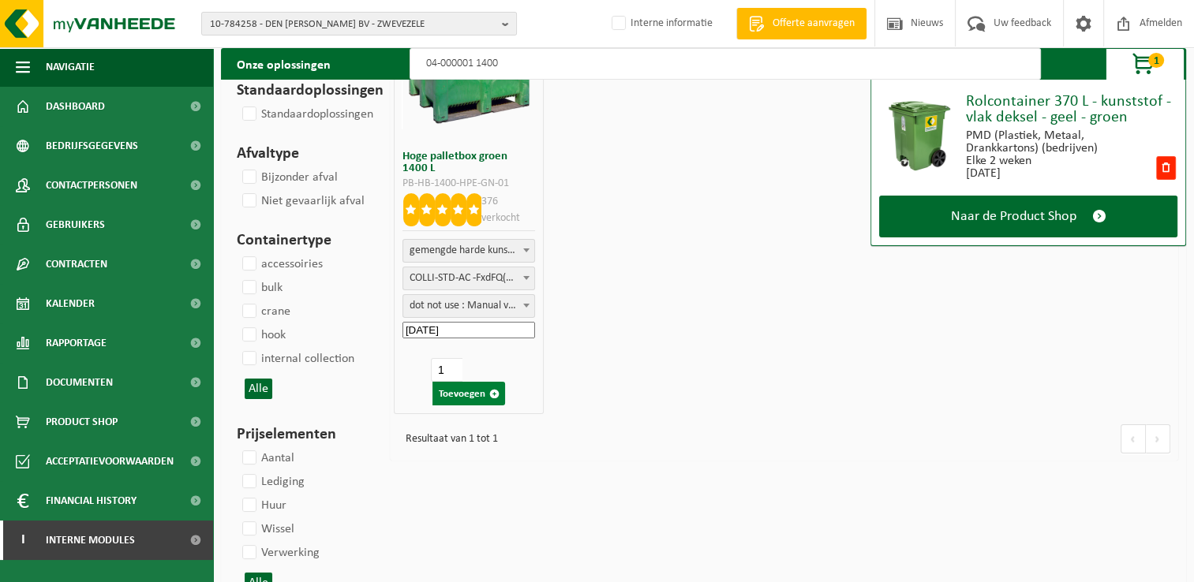
click at [470, 395] on button "Toevoegen" at bounding box center [469, 394] width 73 height 24
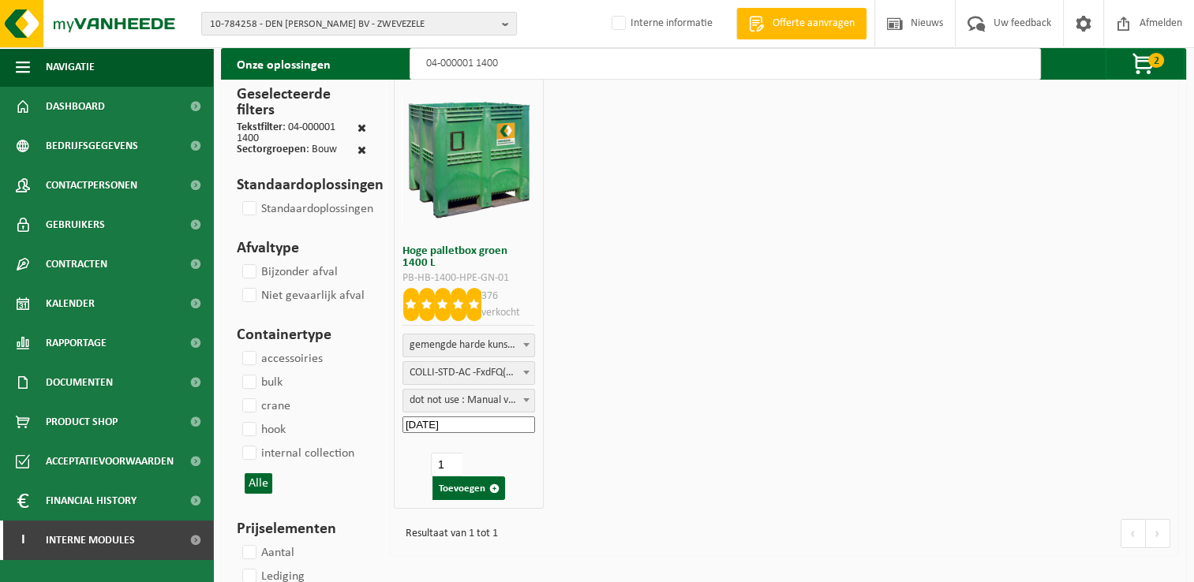
scroll to position [0, 0]
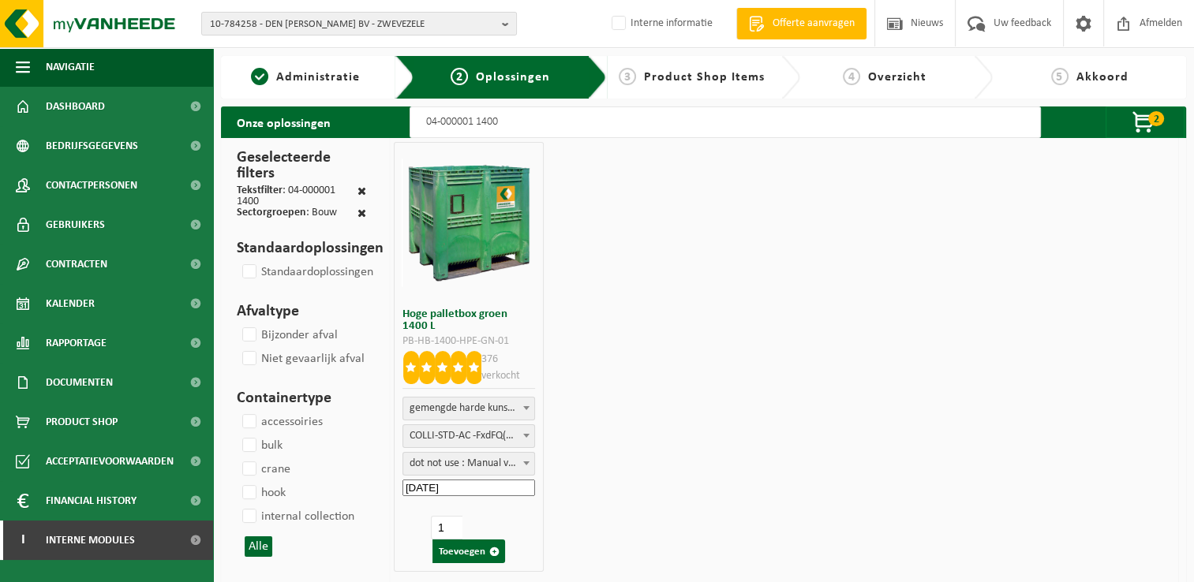
click at [556, 122] on input "04-000001 1400" at bounding box center [725, 123] width 631 height 32
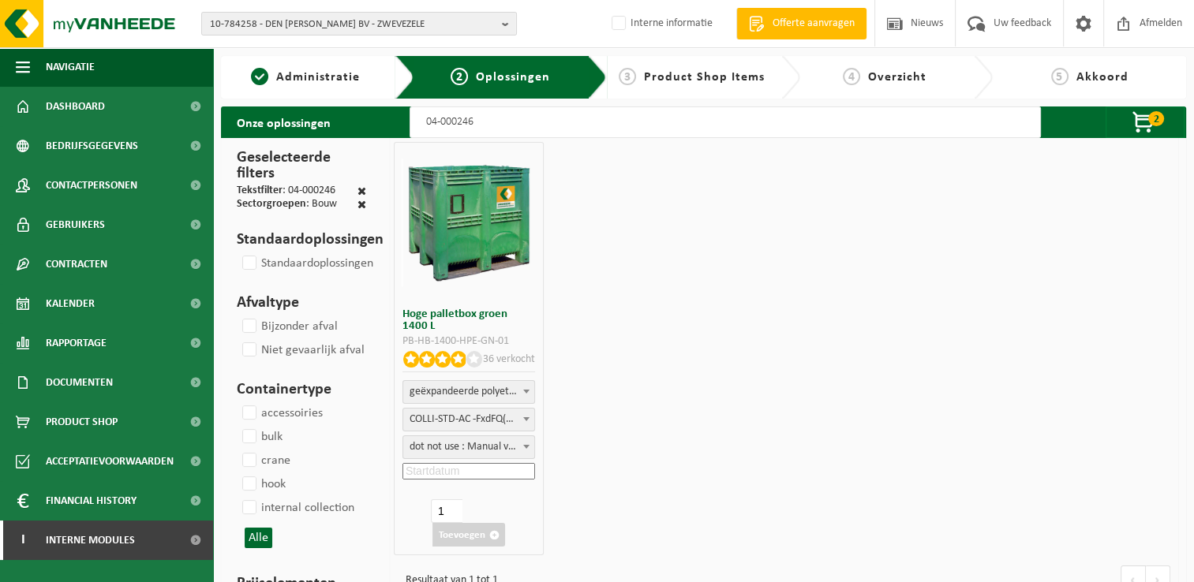
type input "04-000246"
select select "25"
type input "04-000246"
click at [479, 472] on input at bounding box center [469, 471] width 133 height 17
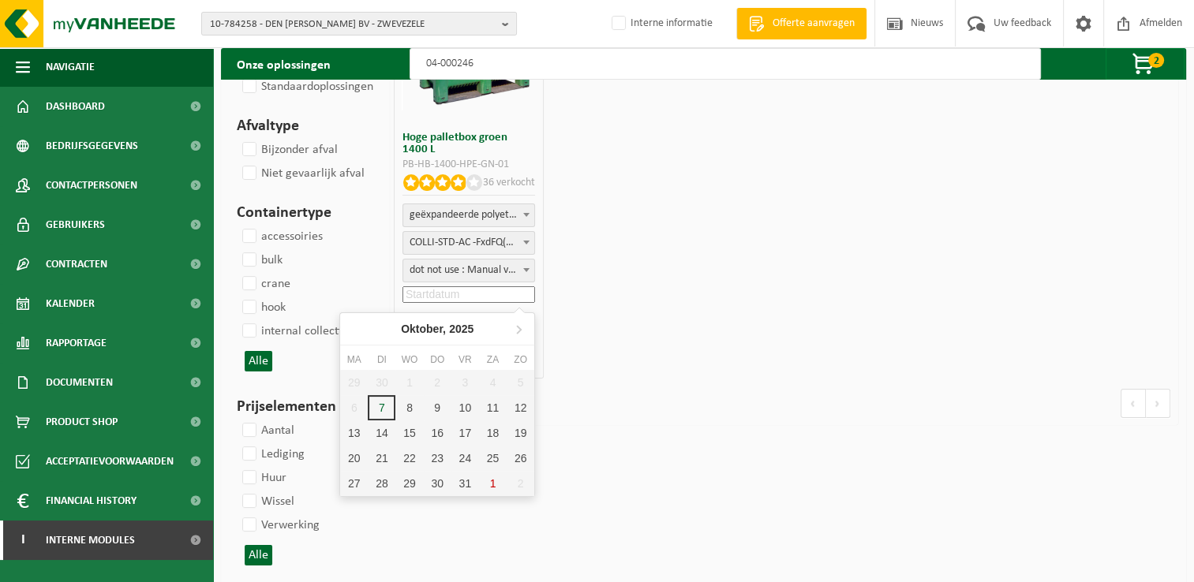
scroll to position [316, 0]
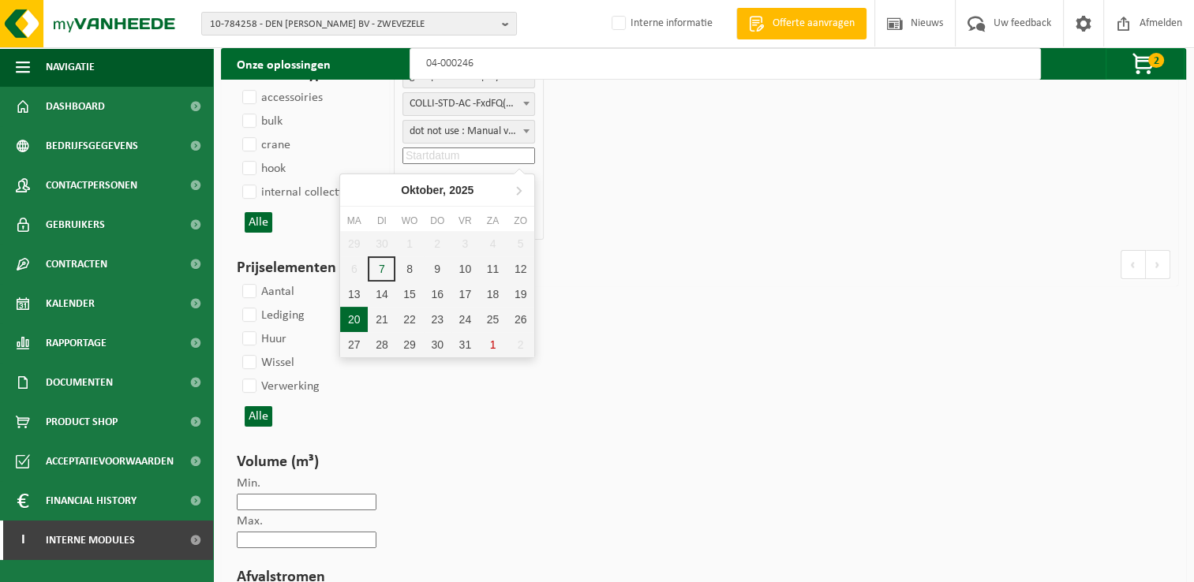
click at [361, 320] on div "20" at bounding box center [354, 319] width 28 height 25
type input "2025-10-20"
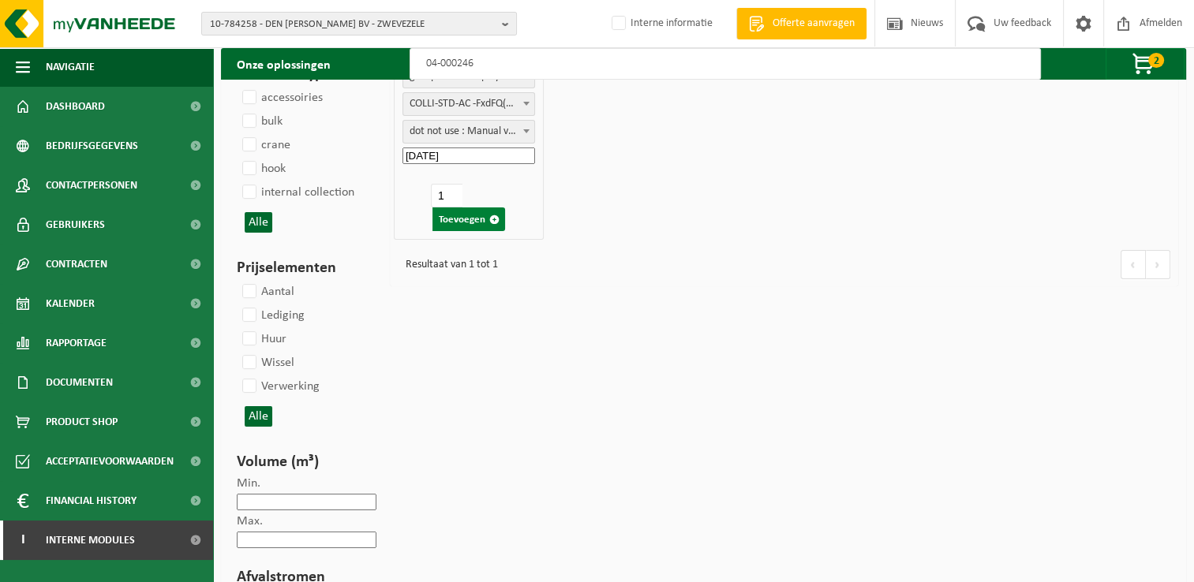
click at [467, 218] on button "Toevoegen" at bounding box center [469, 220] width 73 height 24
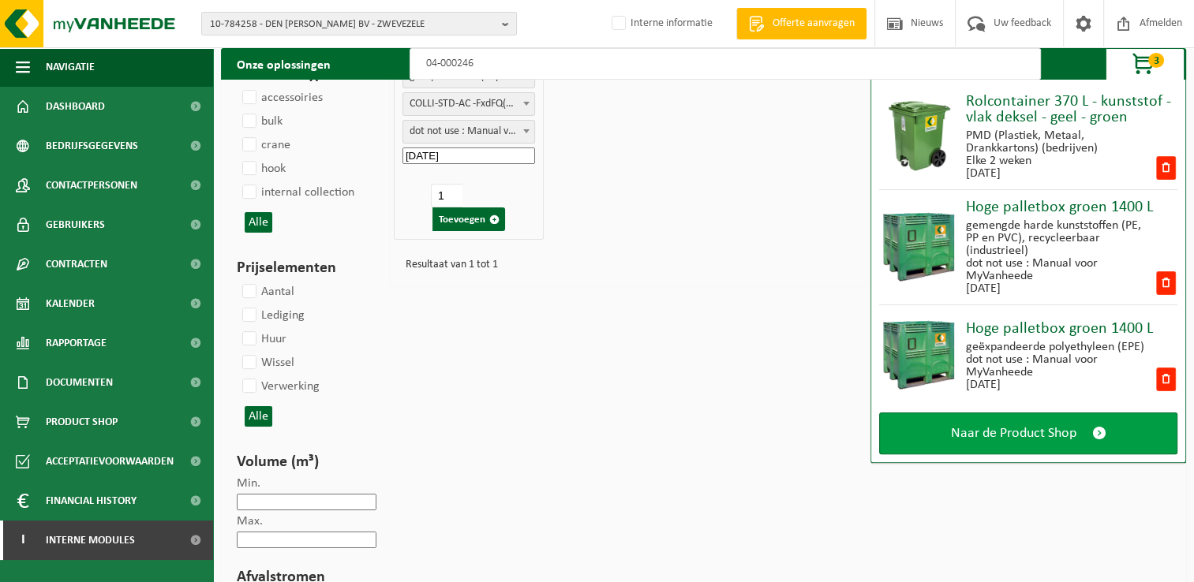
click at [973, 427] on span "Naar de Product Shop" at bounding box center [1013, 433] width 125 height 17
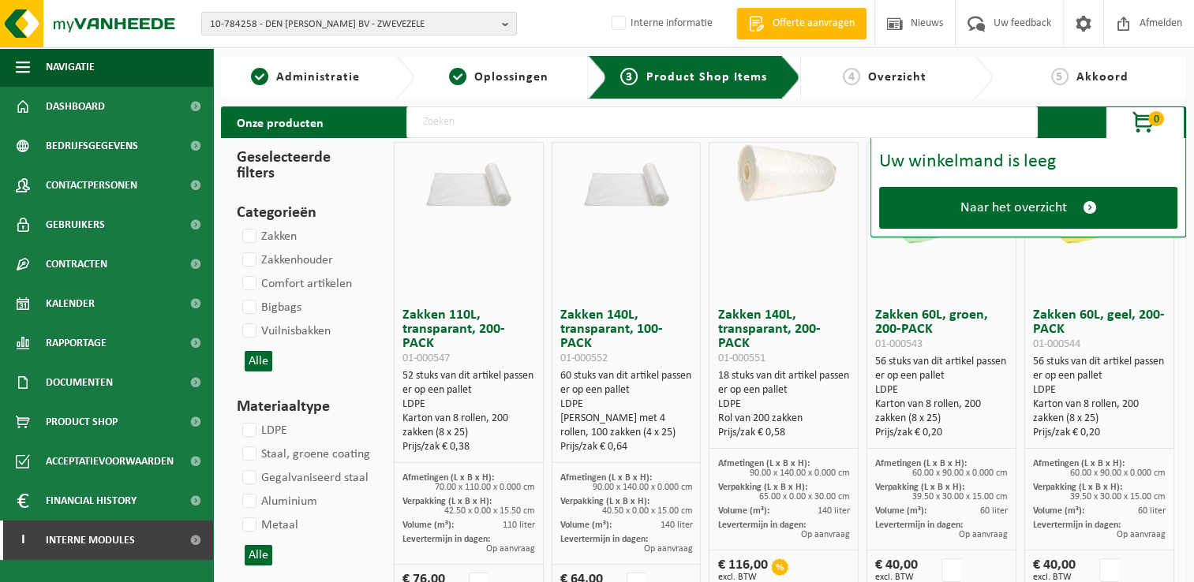
click at [512, 118] on input "text" at bounding box center [721, 123] width 631 height 32
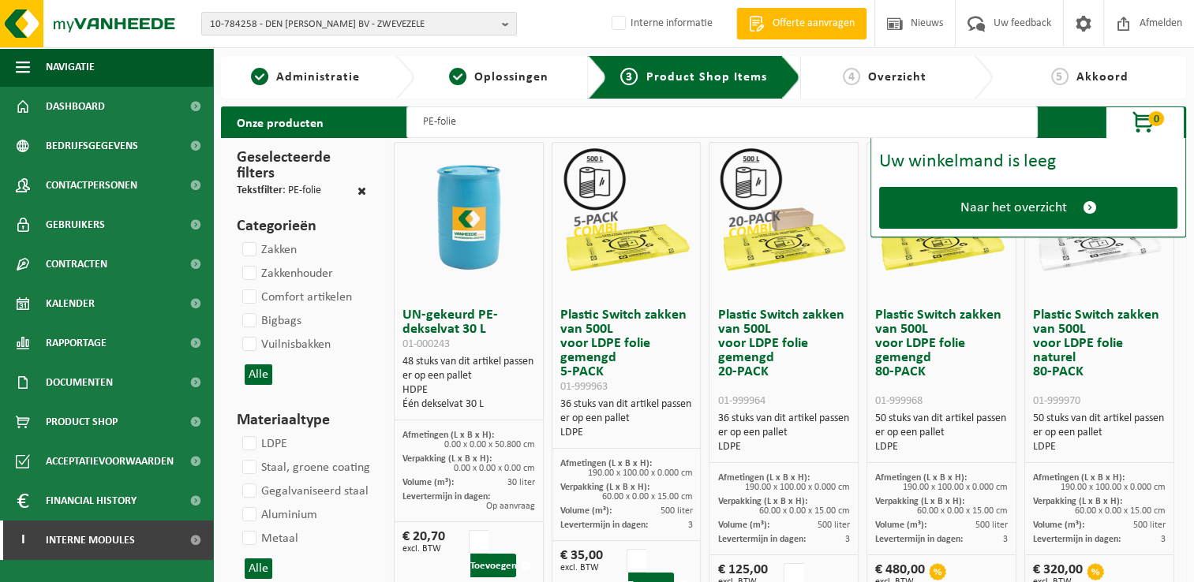
scroll to position [79, 0]
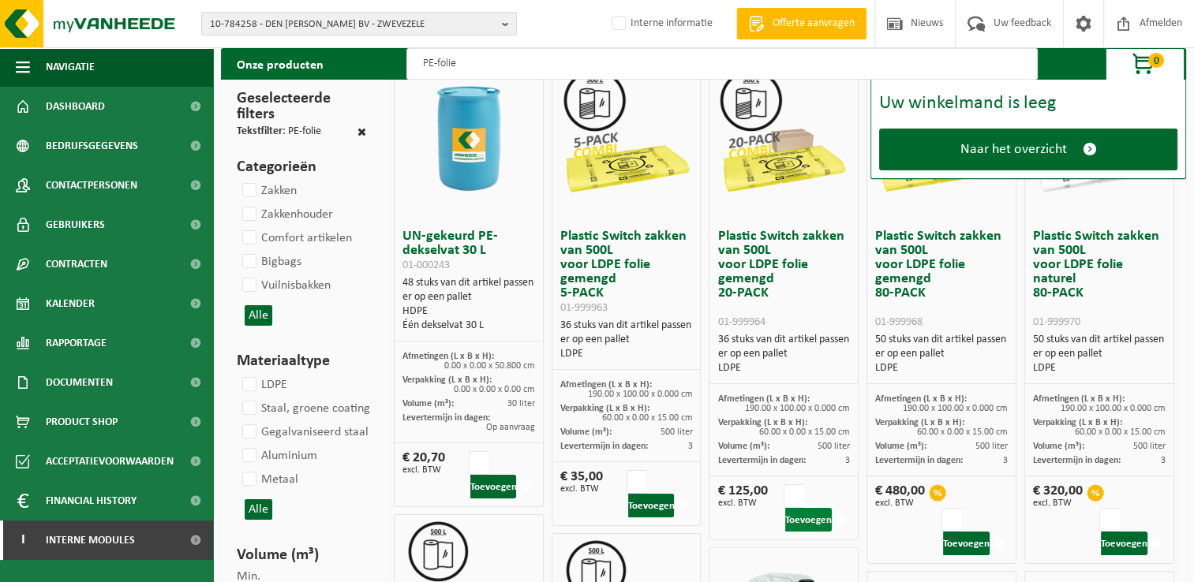
click at [808, 519] on button "Toevoegen" at bounding box center [808, 520] width 47 height 24
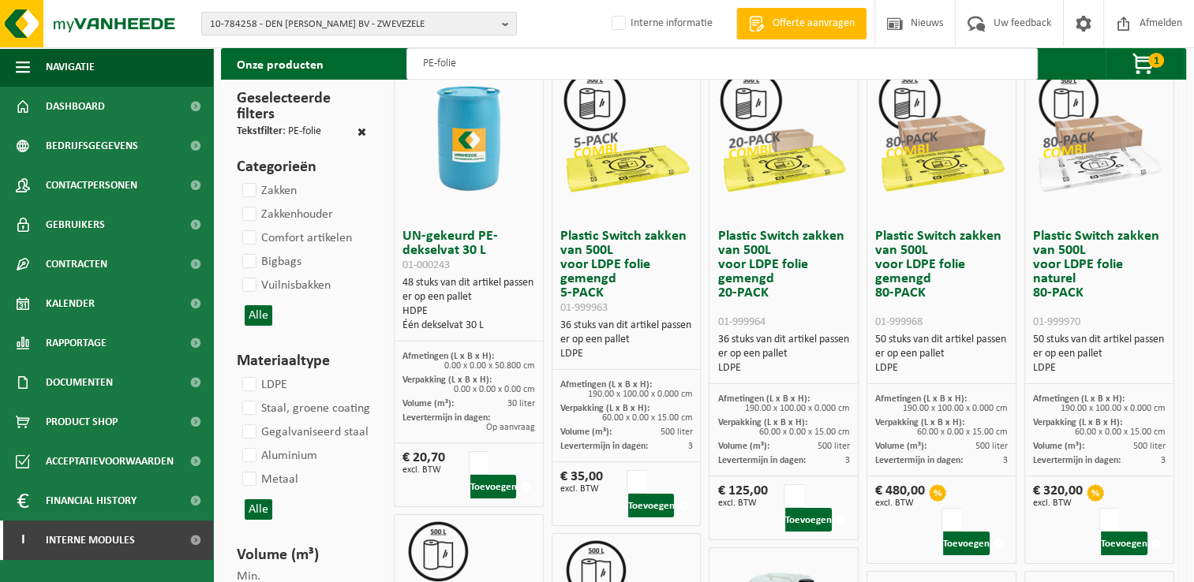
click at [536, 62] on input "PE-folie" at bounding box center [721, 64] width 631 height 32
type input "P"
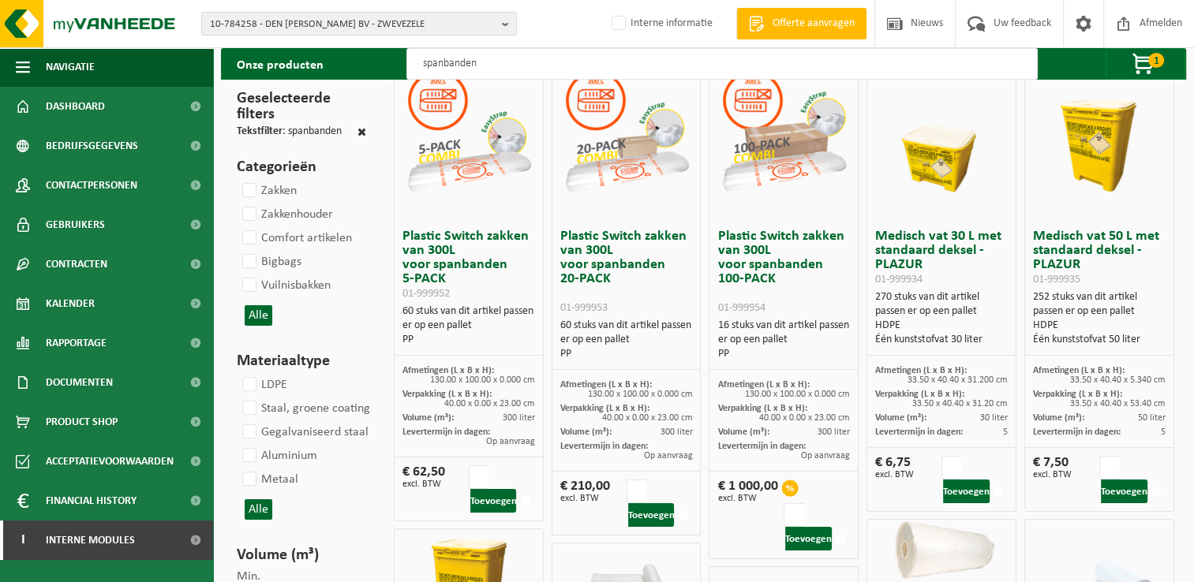
scroll to position [158, 0]
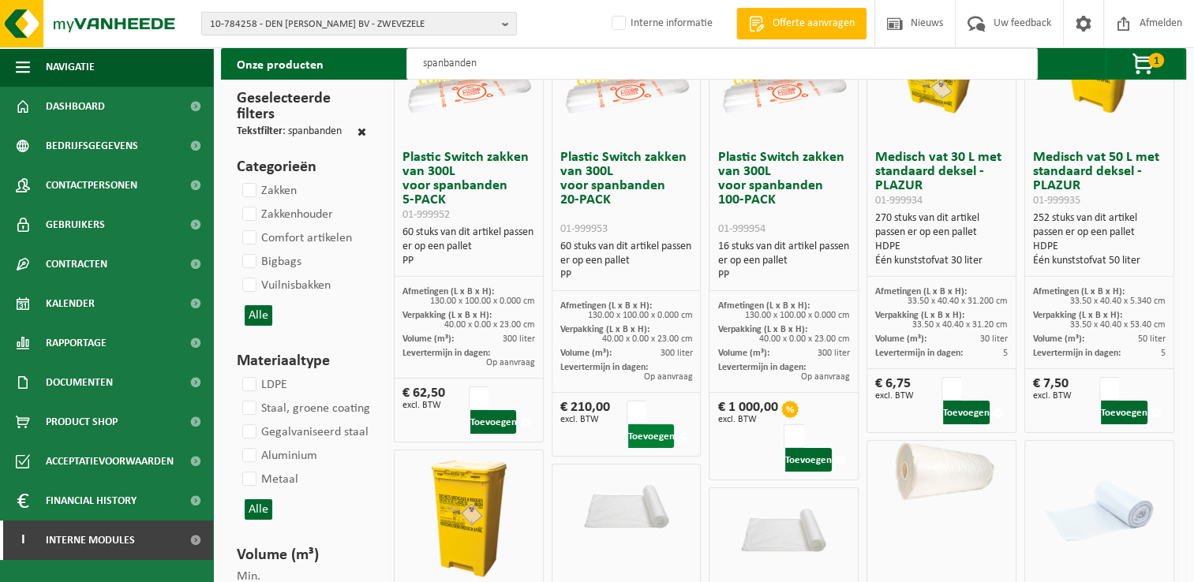
click at [660, 439] on button "Toevoegen" at bounding box center [651, 437] width 47 height 24
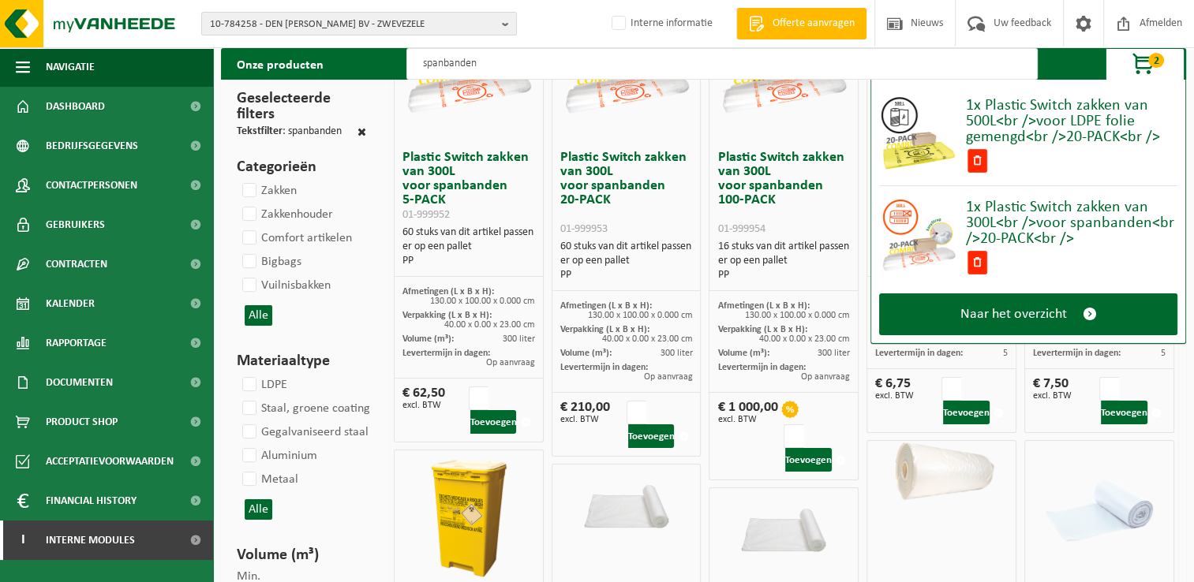
drag, startPoint x: 499, startPoint y: 67, endPoint x: 363, endPoint y: 77, distance: 136.1
click at [363, 77] on div "Onze producten spanbanden 2 1x Plastic Switch zakken van 500L<br />voor LDPE fo…" at bounding box center [703, 64] width 965 height 32
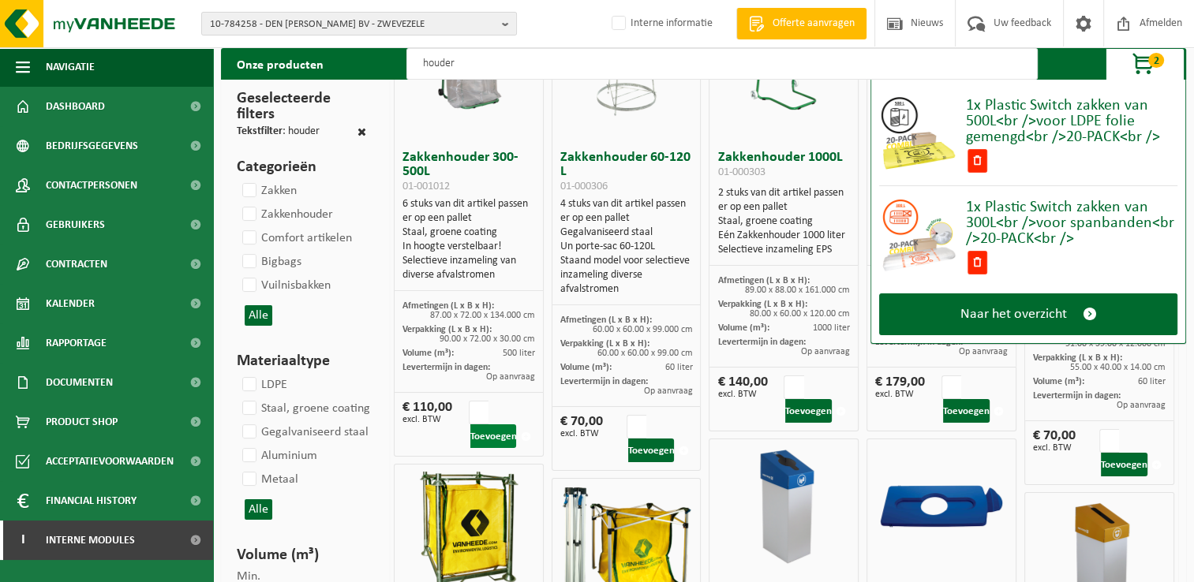
type input "houder"
click at [482, 440] on button "Toevoegen" at bounding box center [493, 437] width 47 height 24
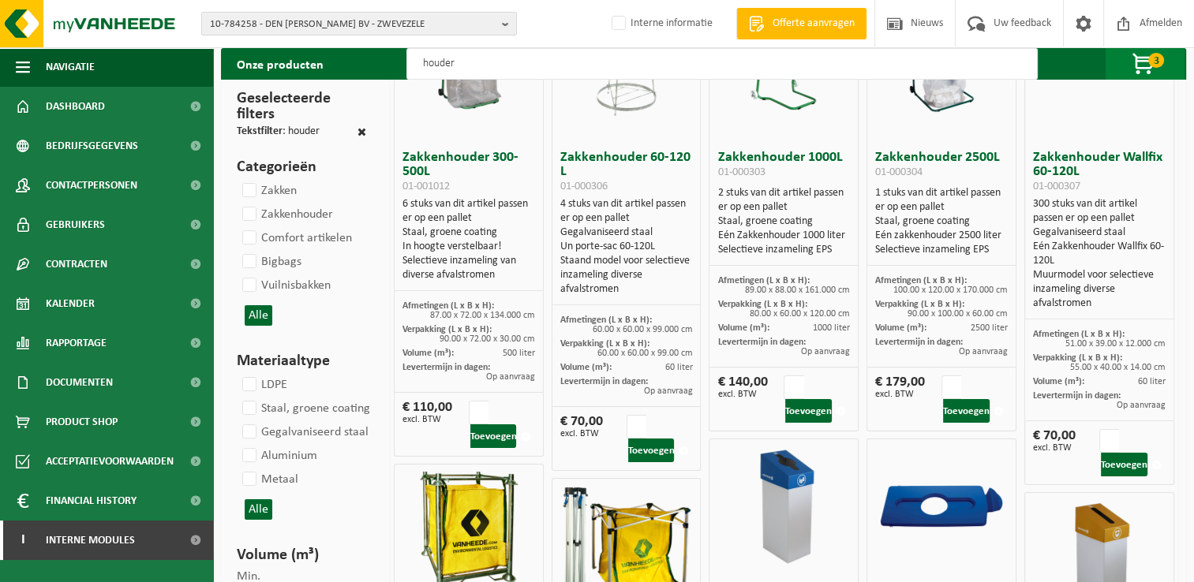
click at [1150, 64] on button "3" at bounding box center [1145, 64] width 79 height 32
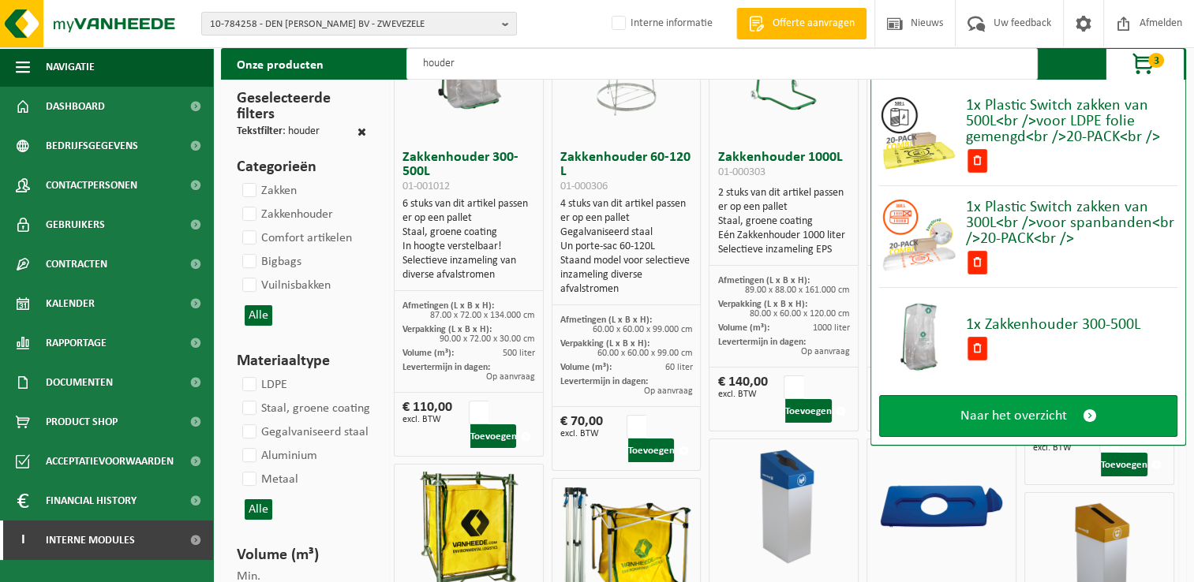
click at [1096, 408] on span at bounding box center [1090, 416] width 14 height 17
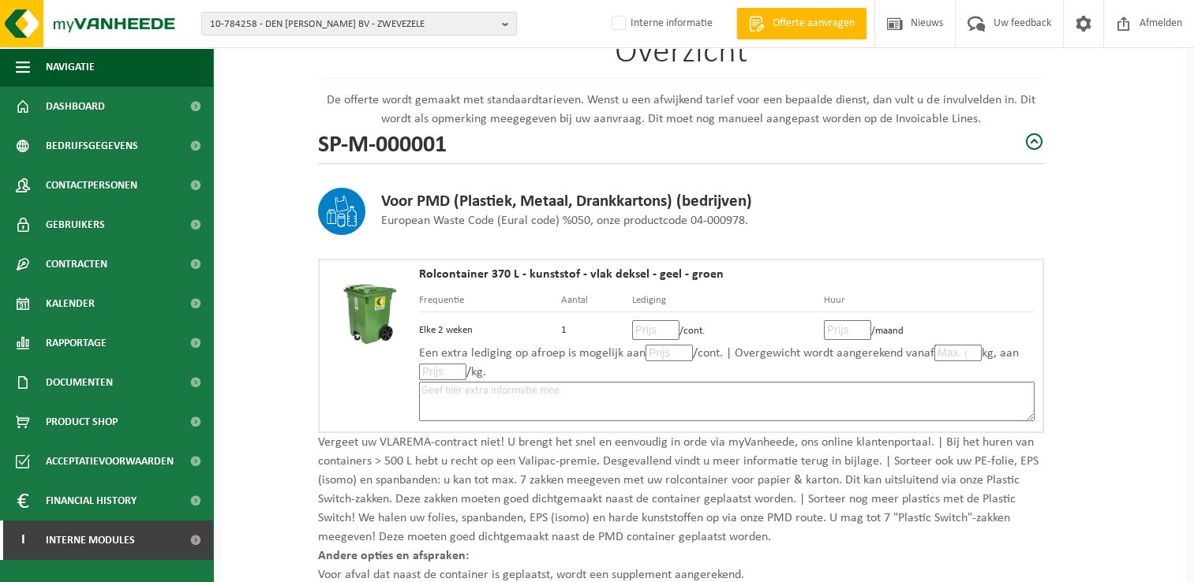
scroll to position [237, 0]
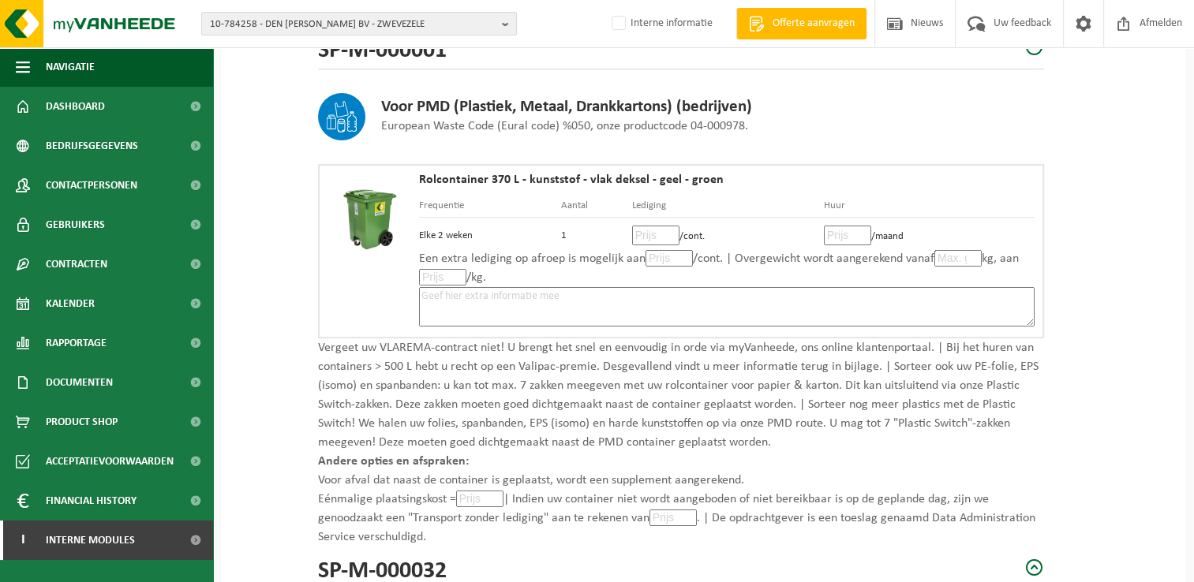
click at [648, 234] on input "number" at bounding box center [655, 236] width 47 height 20
type input "12"
type input "12.00"
click at [843, 238] on input "number" at bounding box center [847, 236] width 47 height 20
type input "3"
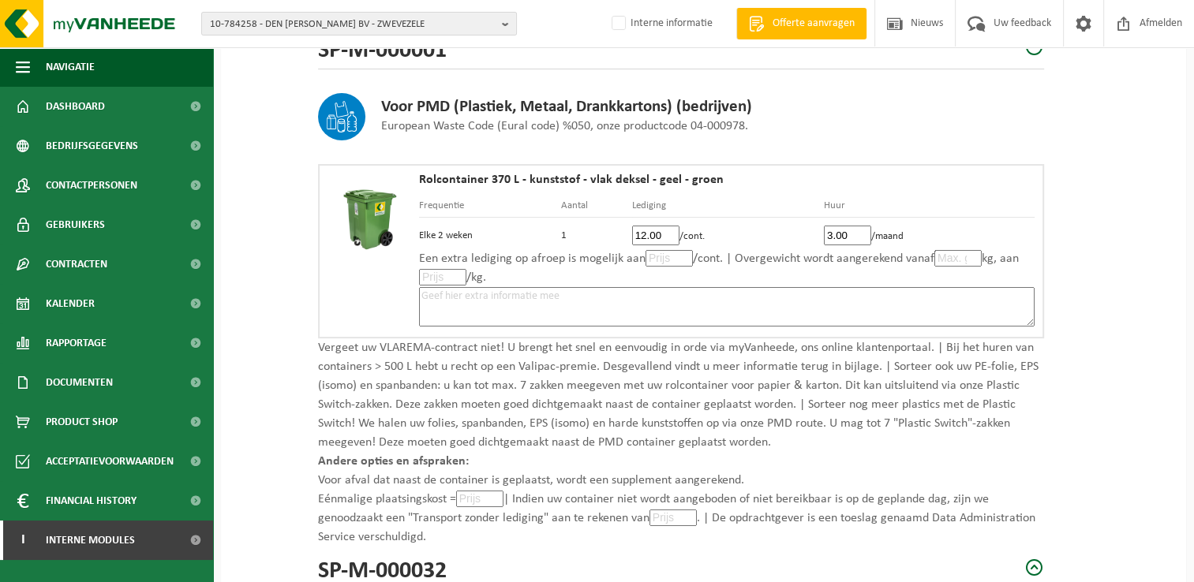
type input "3.00"
click at [657, 259] on input "number" at bounding box center [669, 258] width 47 height 17
click at [808, 298] on textarea at bounding box center [727, 306] width 616 height 39
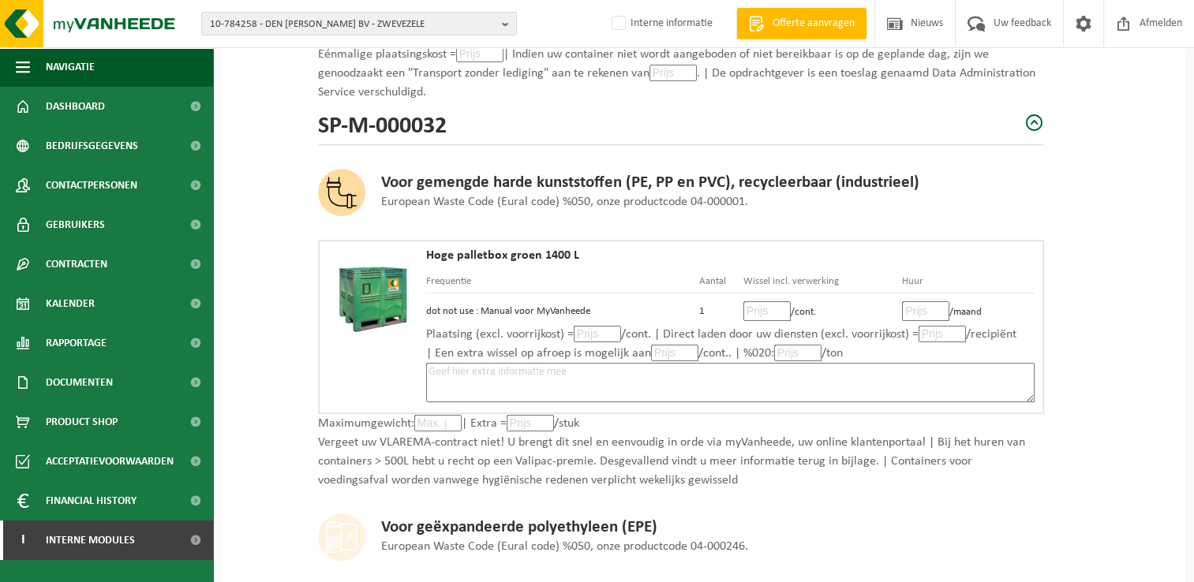
scroll to position [710, 0]
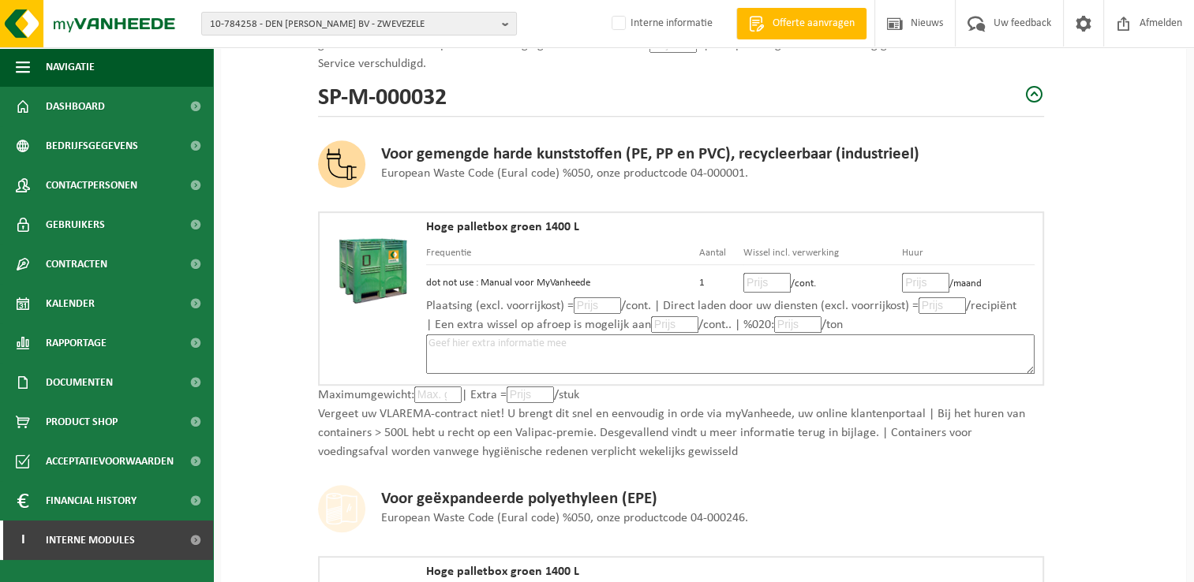
click at [764, 279] on input "number" at bounding box center [767, 283] width 47 height 20
type input "76"
type input "76.00"
click at [922, 277] on input "number" at bounding box center [925, 283] width 47 height 20
type input "8"
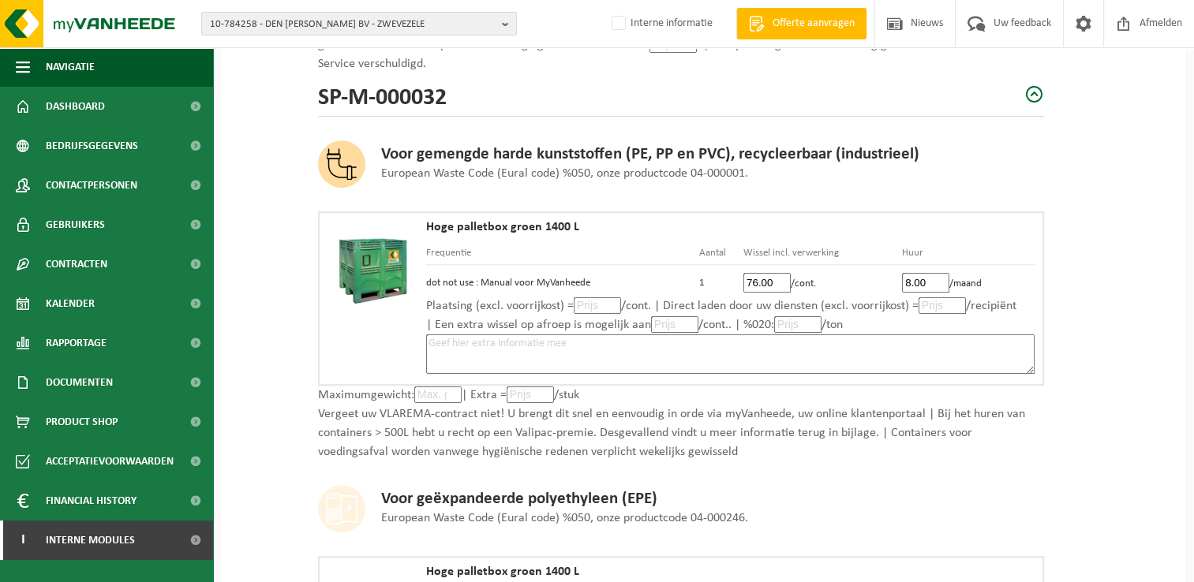
type input "8.00"
click at [728, 348] on textarea at bounding box center [730, 354] width 609 height 39
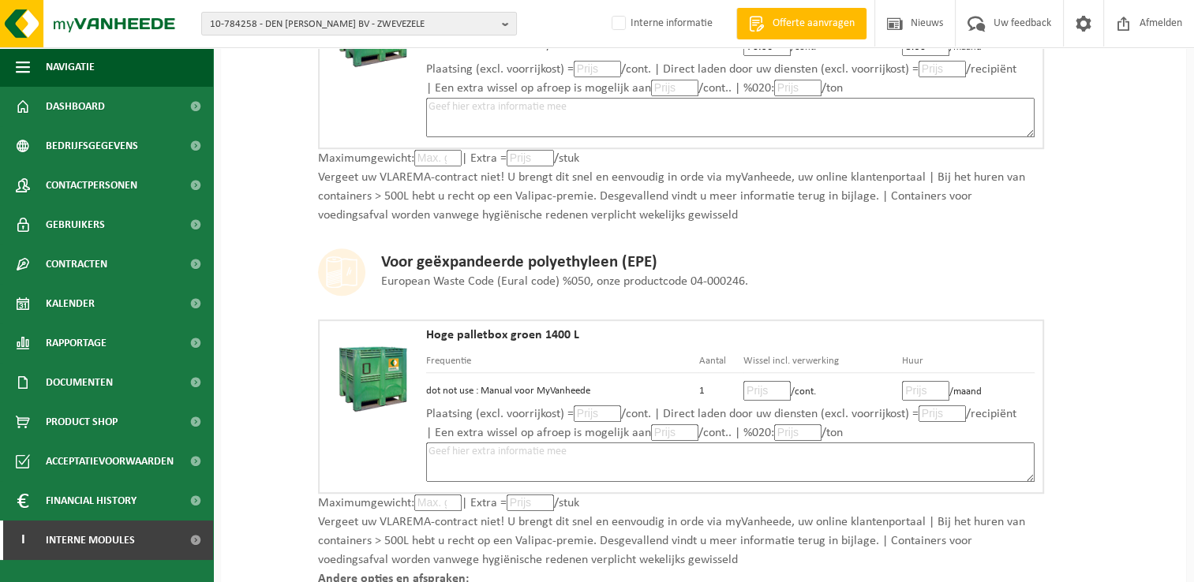
scroll to position [1026, 0]
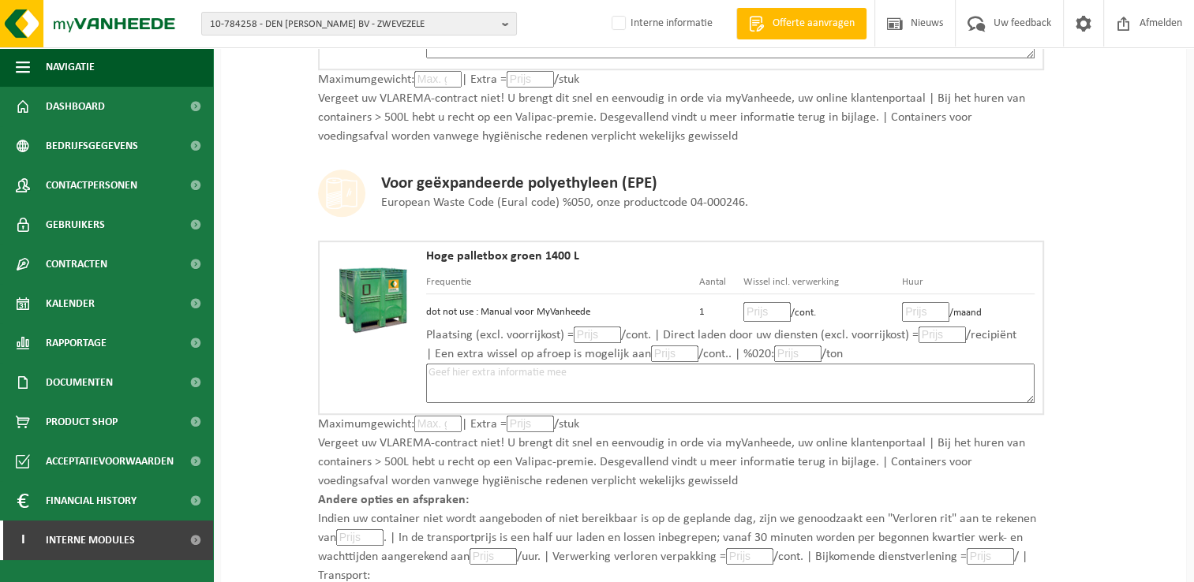
click at [765, 306] on input "number" at bounding box center [767, 312] width 47 height 20
type input "76"
type input "76.00"
click at [916, 302] on input "number" at bounding box center [925, 312] width 47 height 20
type input "3"
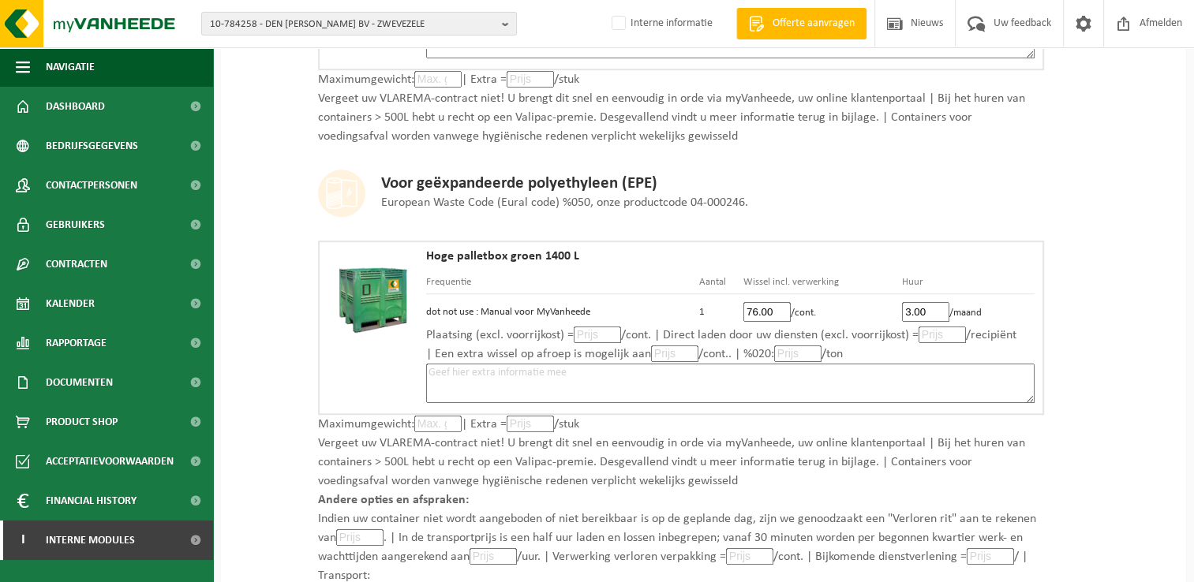
type input "3.00"
click at [710, 371] on textarea at bounding box center [730, 383] width 609 height 39
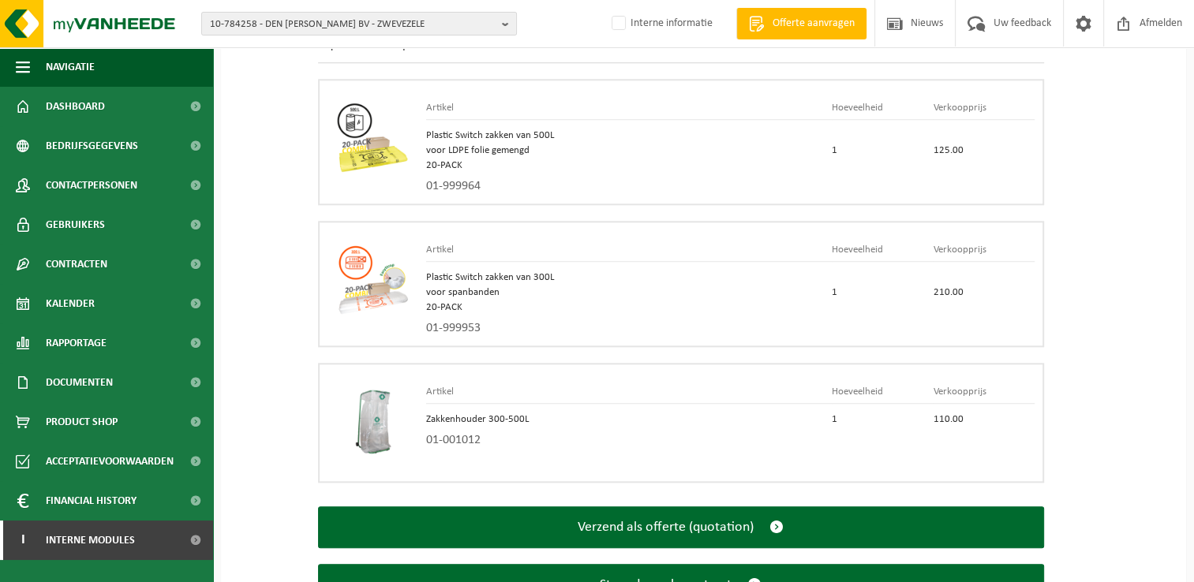
scroll to position [1658, 0]
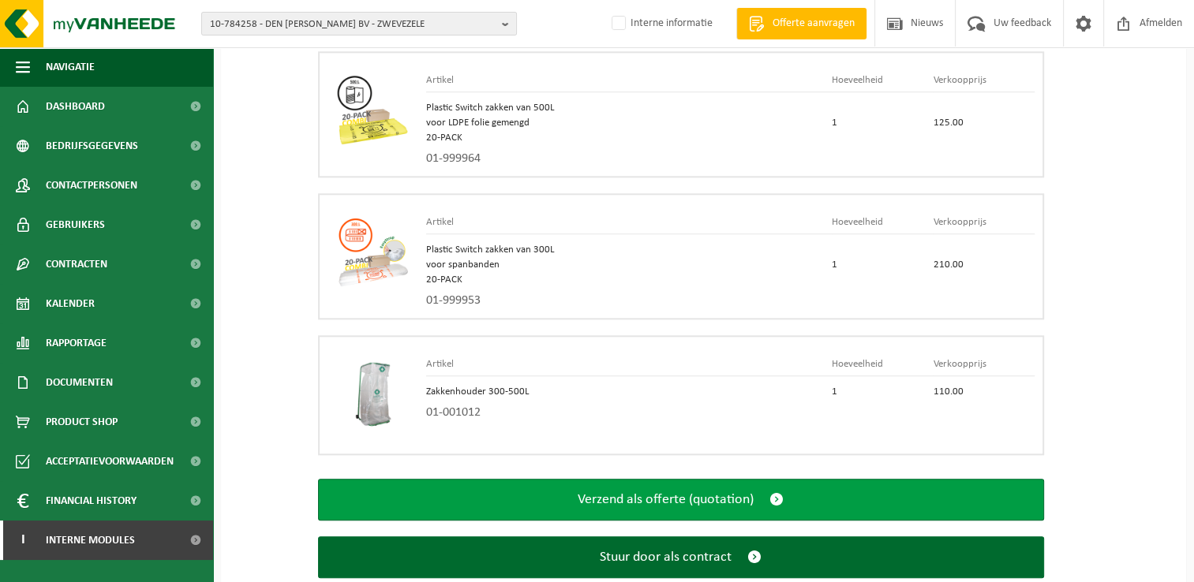
click at [767, 490] on button "Verzend als offerte (quotation)" at bounding box center [681, 500] width 726 height 42
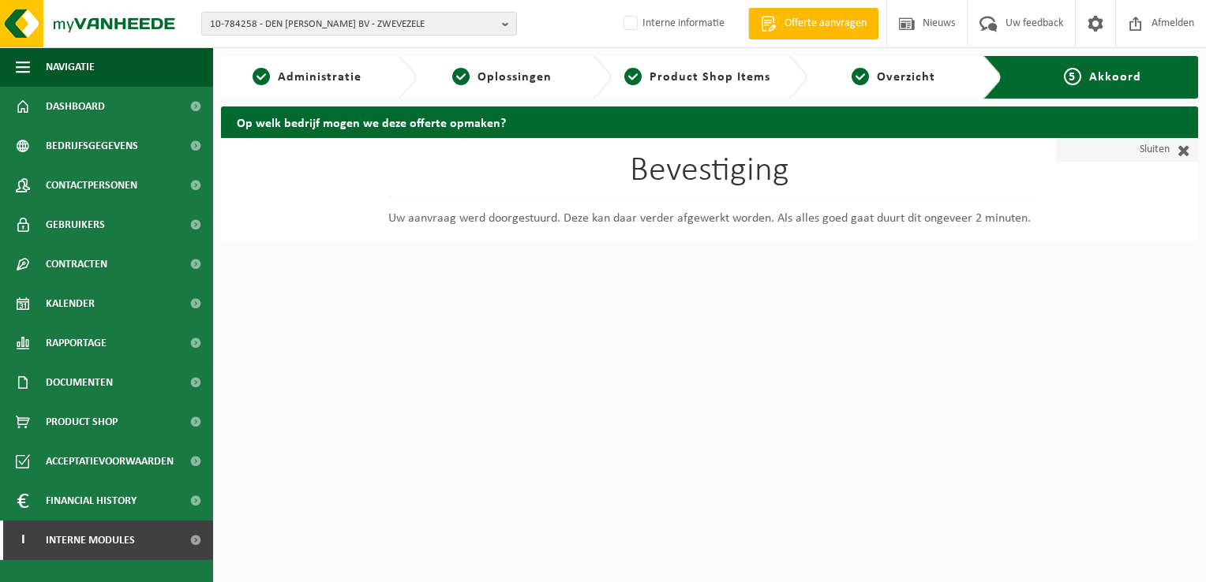
click at [1181, 150] on span at bounding box center [1180, 150] width 21 height 16
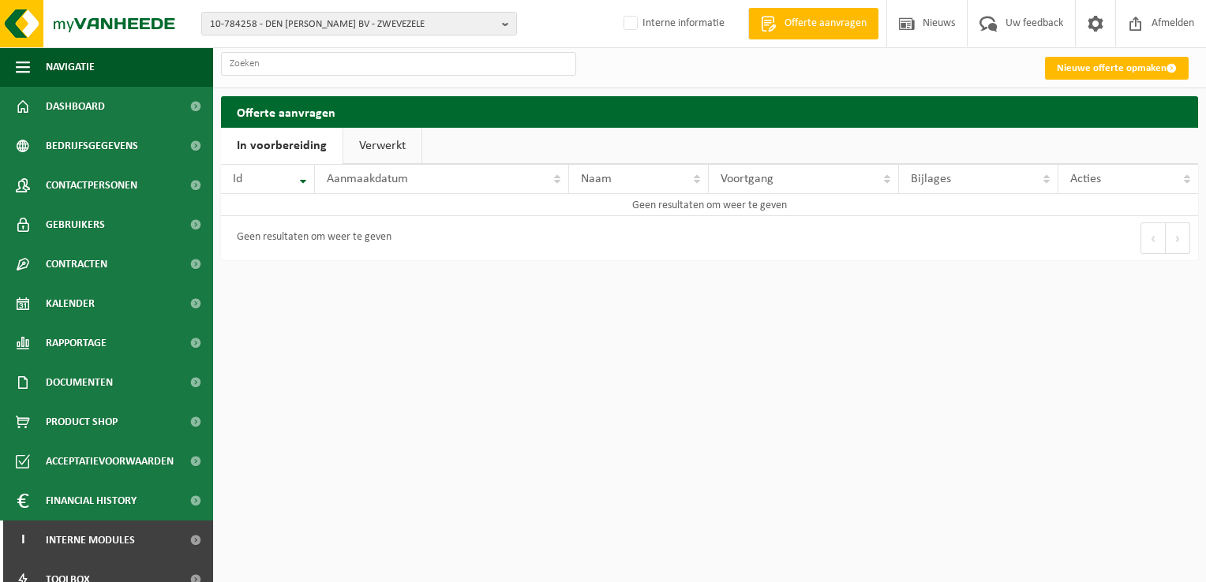
click at [384, 146] on link "Verwerkt" at bounding box center [382, 146] width 78 height 36
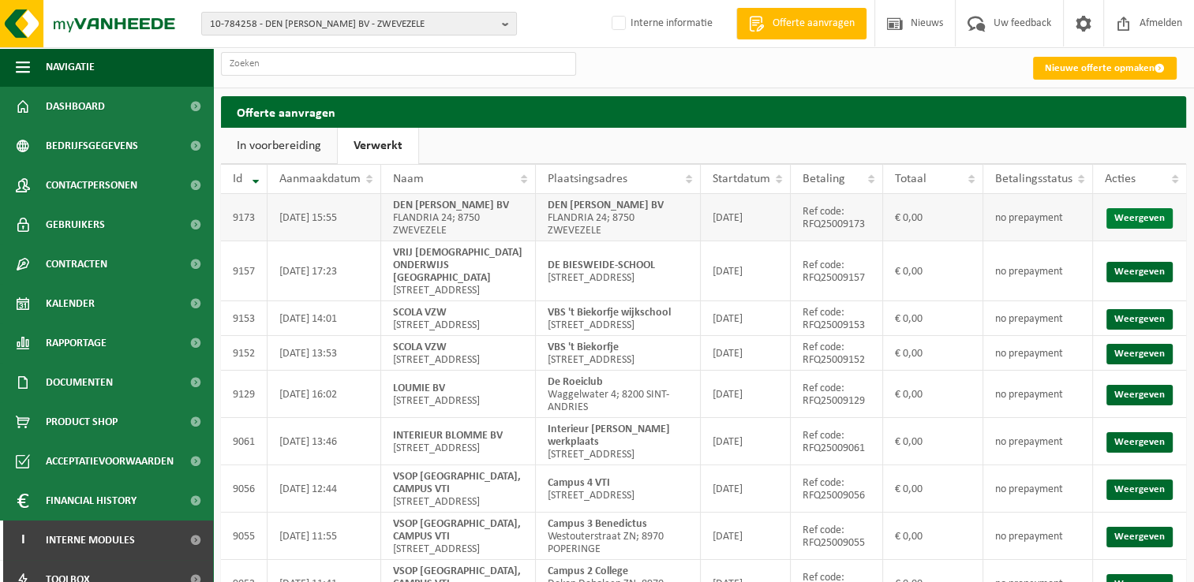
click at [1133, 213] on link "Weergeven" at bounding box center [1140, 218] width 66 height 21
click at [79, 105] on span "Dashboard" at bounding box center [75, 106] width 59 height 39
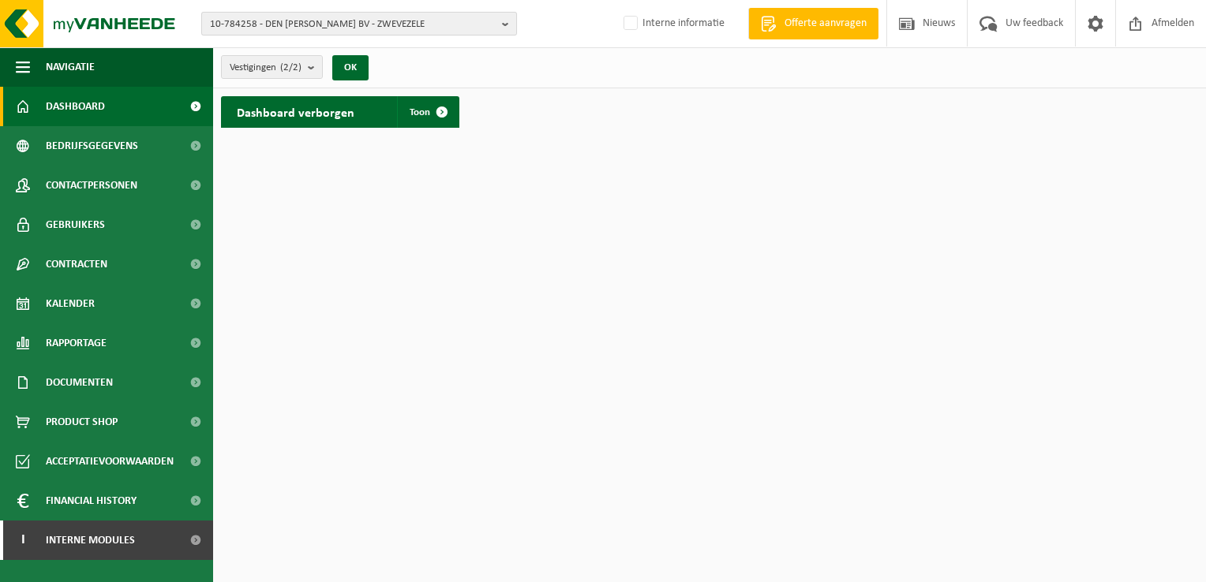
click at [502, 23] on b "button" at bounding box center [509, 24] width 14 height 22
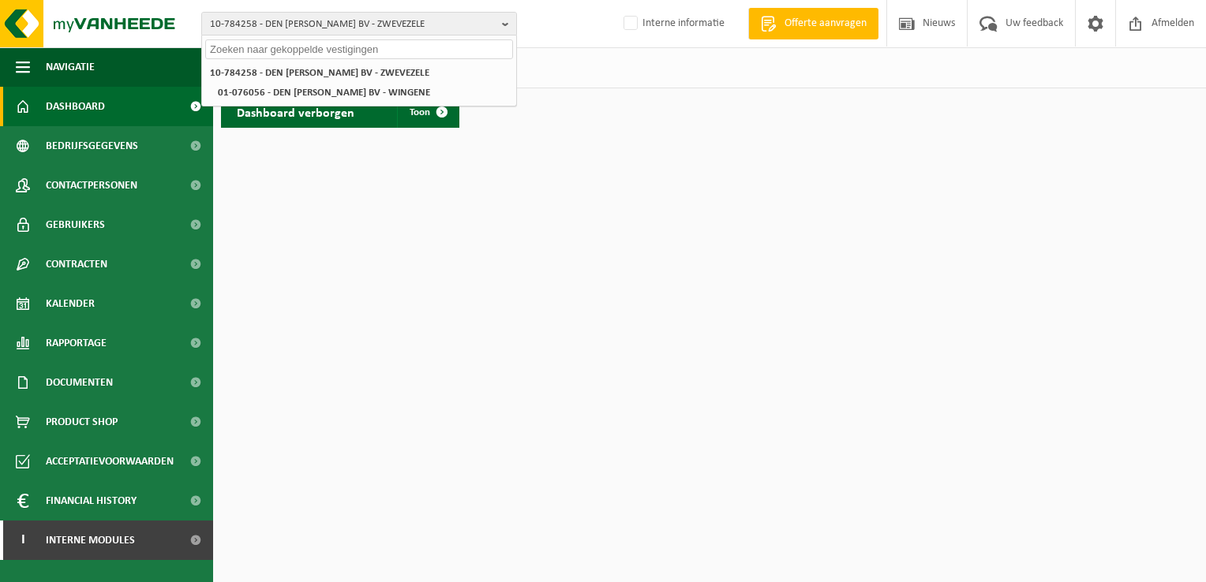
click at [455, 51] on input "text" at bounding box center [359, 49] width 308 height 20
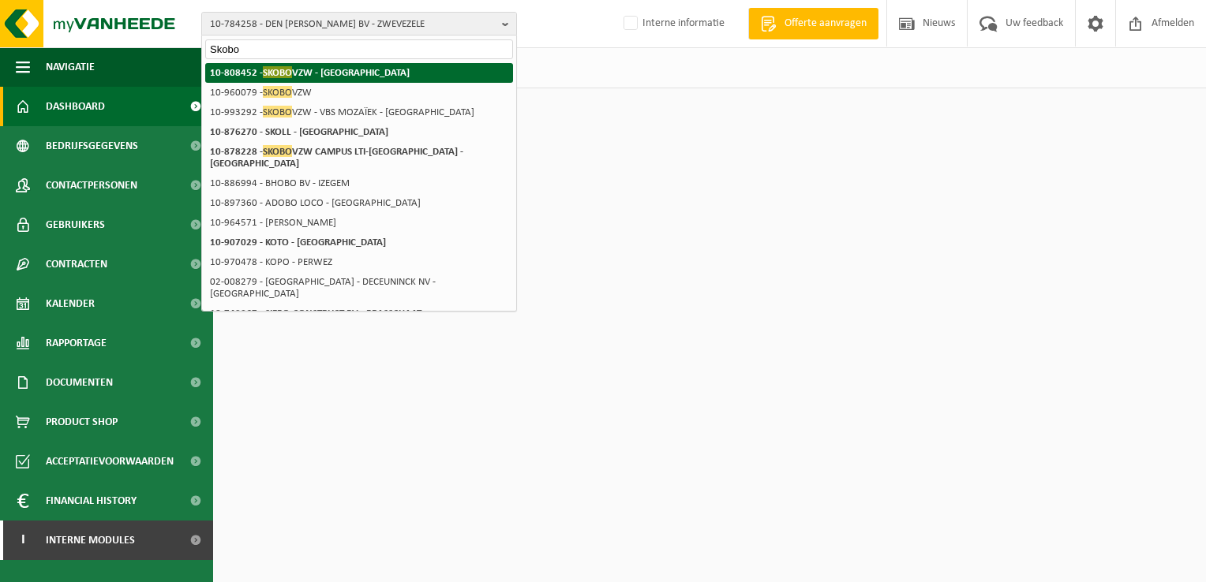
type input "Skobo"
click at [328, 67] on strong "10-808452 - SKOBO VZW - [GEOGRAPHIC_DATA]" at bounding box center [310, 72] width 200 height 12
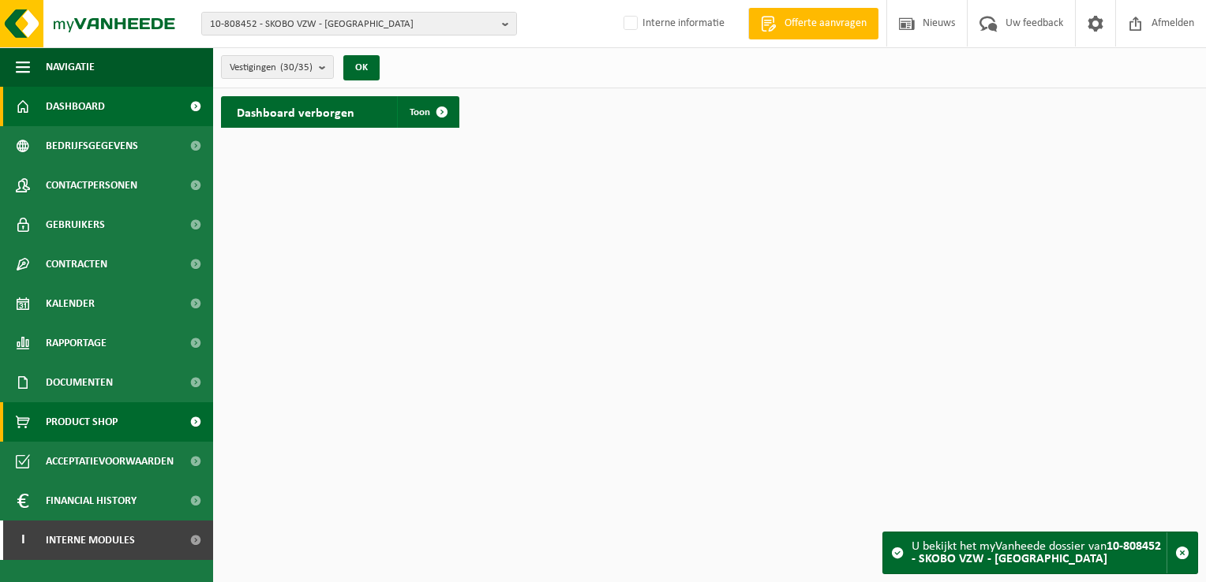
click at [84, 419] on span "Product Shop" at bounding box center [82, 422] width 72 height 39
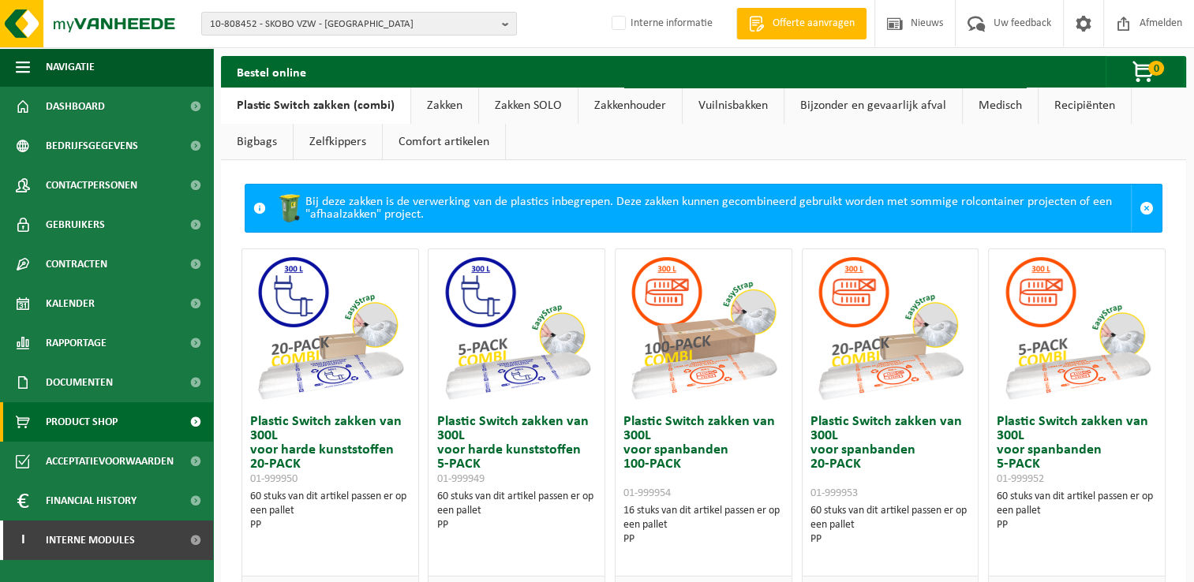
click at [444, 107] on link "Zakken" at bounding box center [444, 106] width 67 height 36
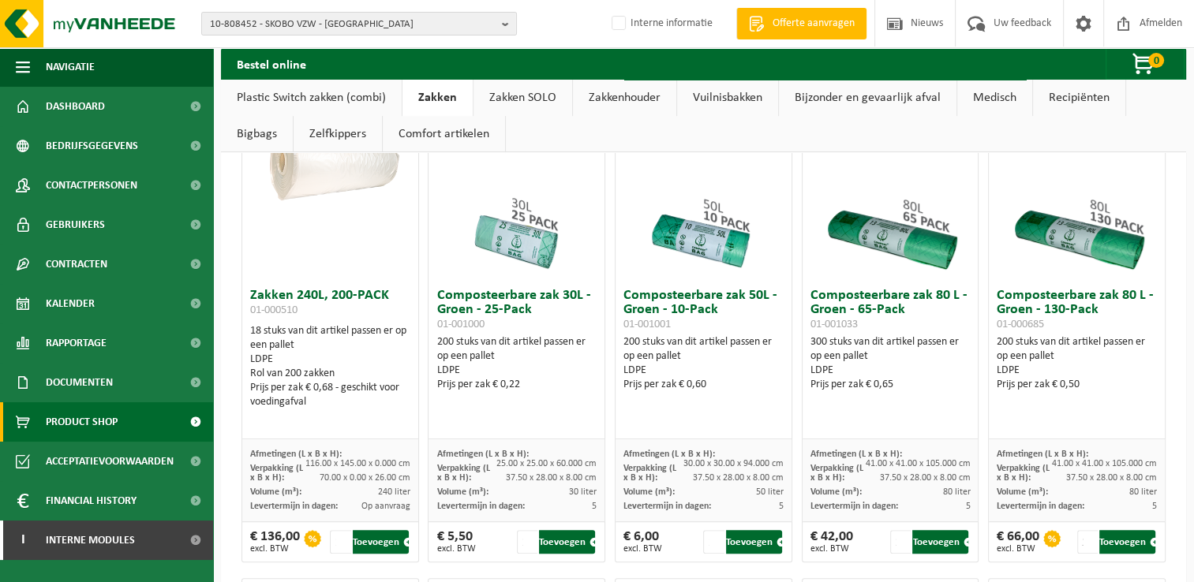
scroll to position [553, 0]
